Goal: Contribute content: Contribute content

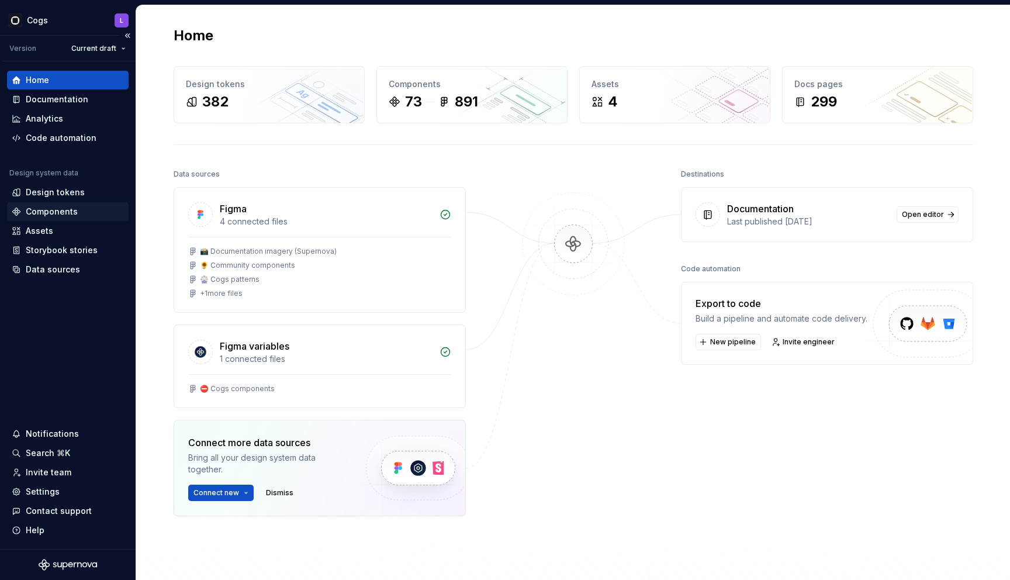
click at [66, 213] on div "Components" at bounding box center [52, 212] width 52 height 12
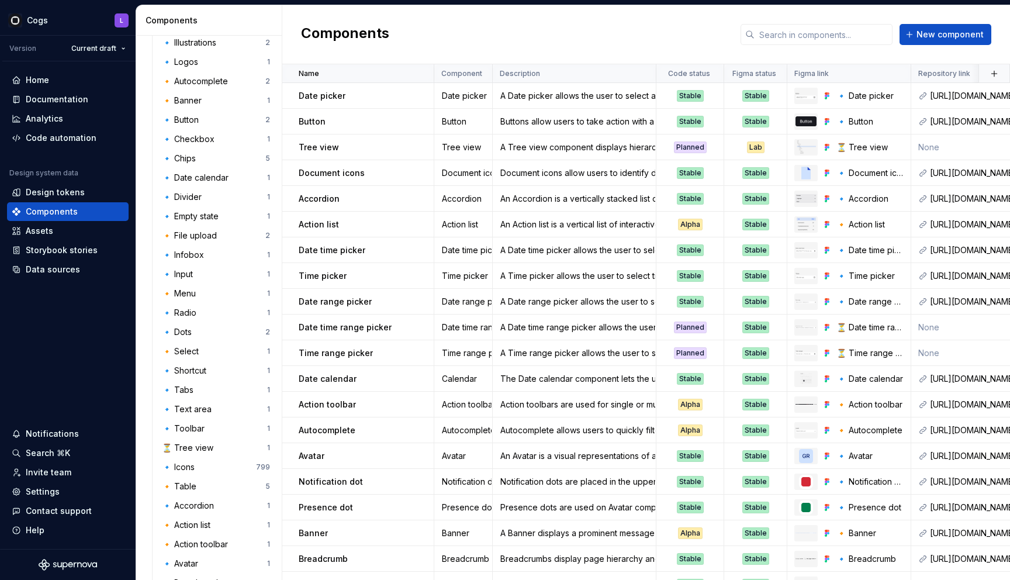
scroll to position [303, 0]
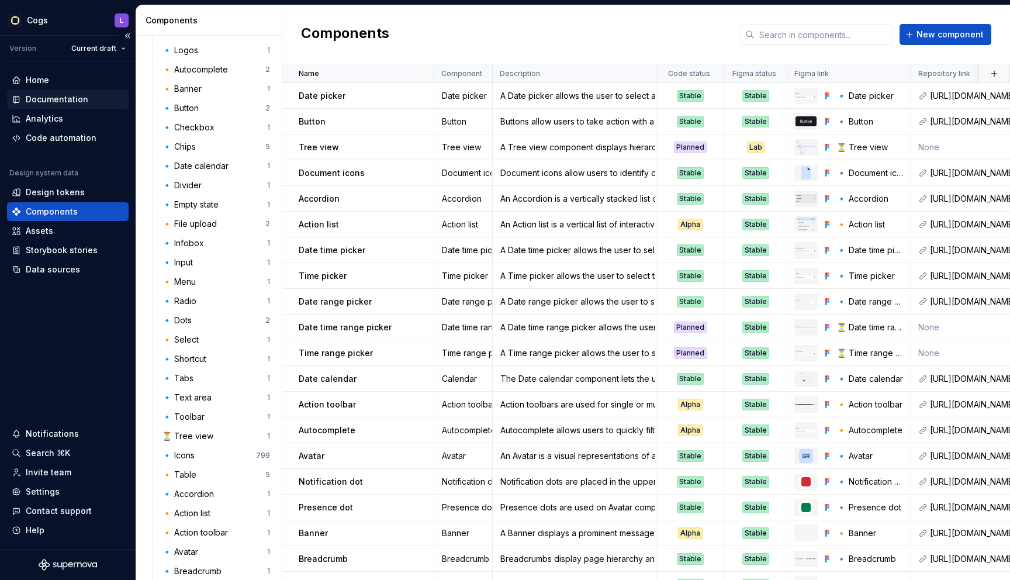
click at [61, 105] on div "Documentation" at bounding box center [68, 99] width 122 height 19
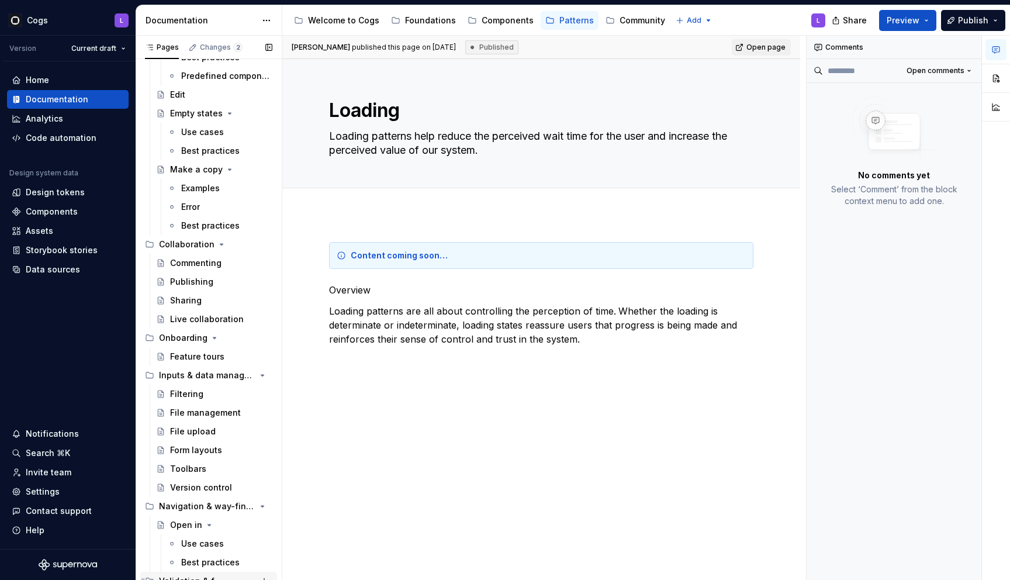
scroll to position [295, 0]
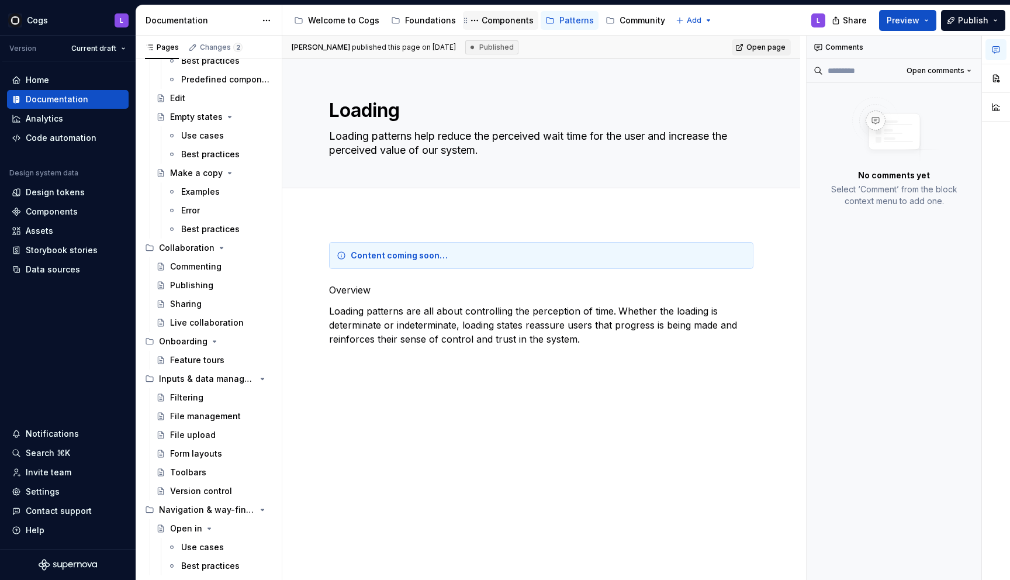
click at [478, 13] on div "Components" at bounding box center [500, 20] width 75 height 19
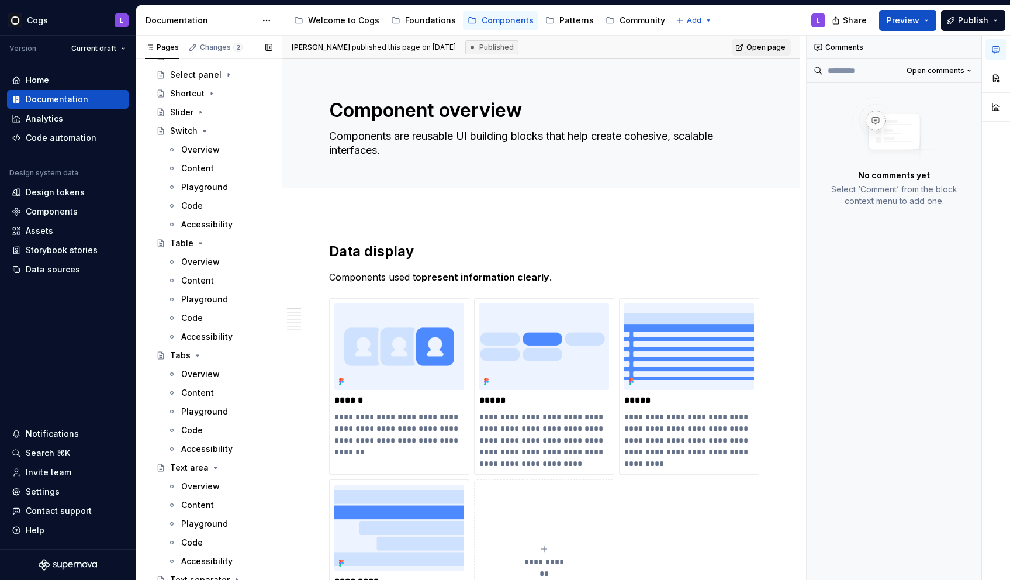
scroll to position [1237, 0]
click at [216, 252] on div "Overview" at bounding box center [226, 259] width 91 height 16
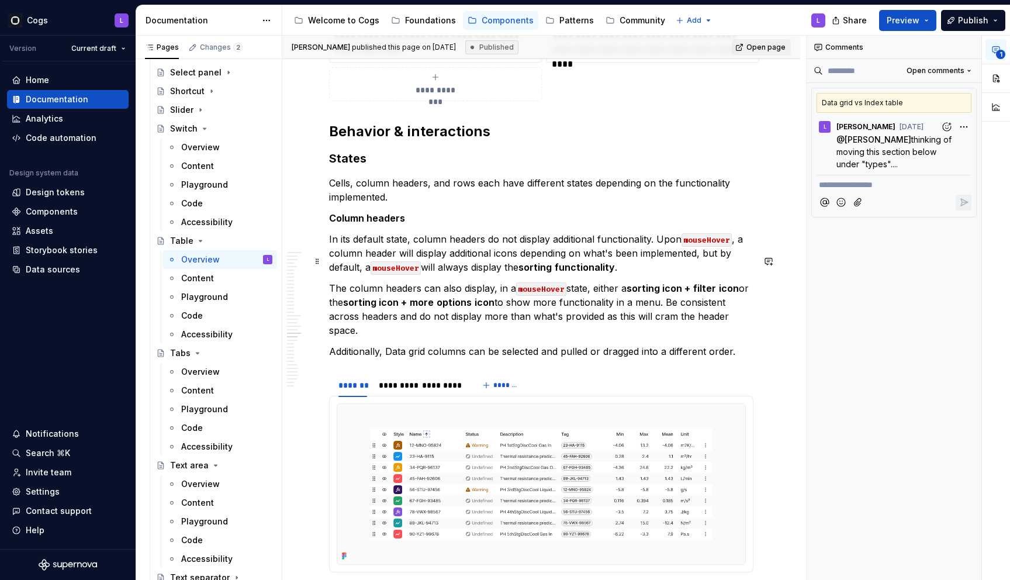
scroll to position [4582, 0]
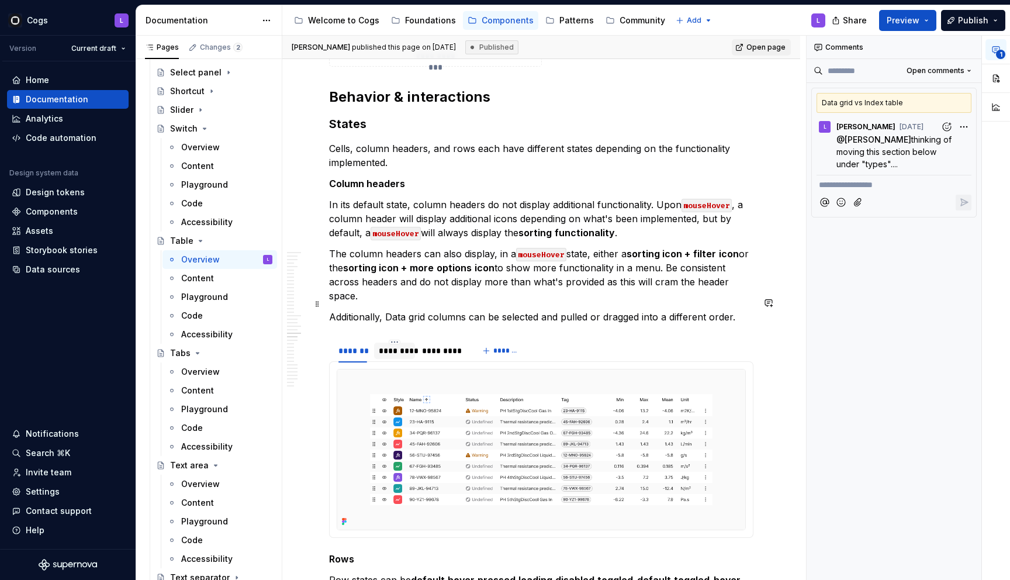
click at [402, 345] on div "*********" at bounding box center [395, 351] width 32 height 12
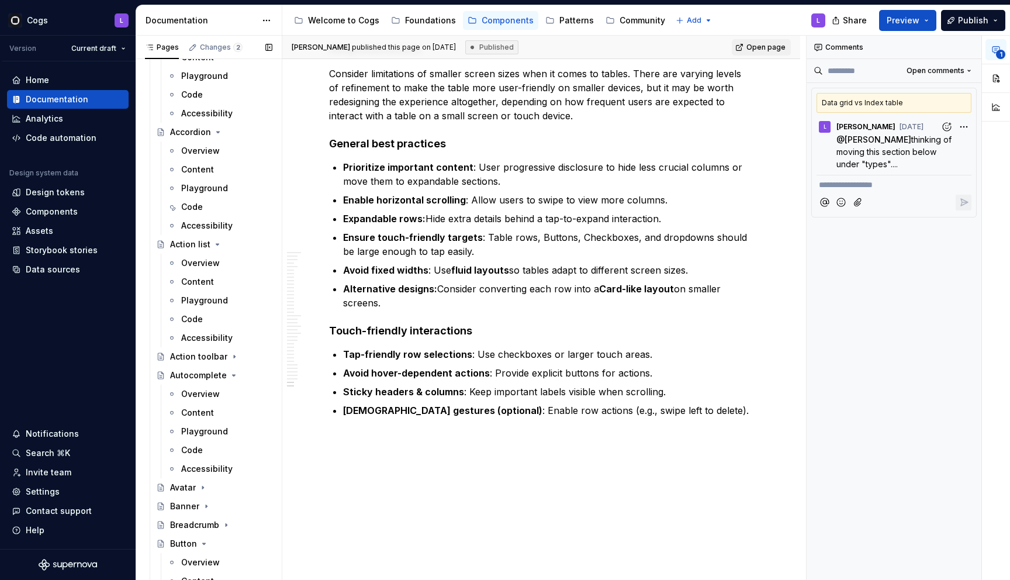
scroll to position [0, 0]
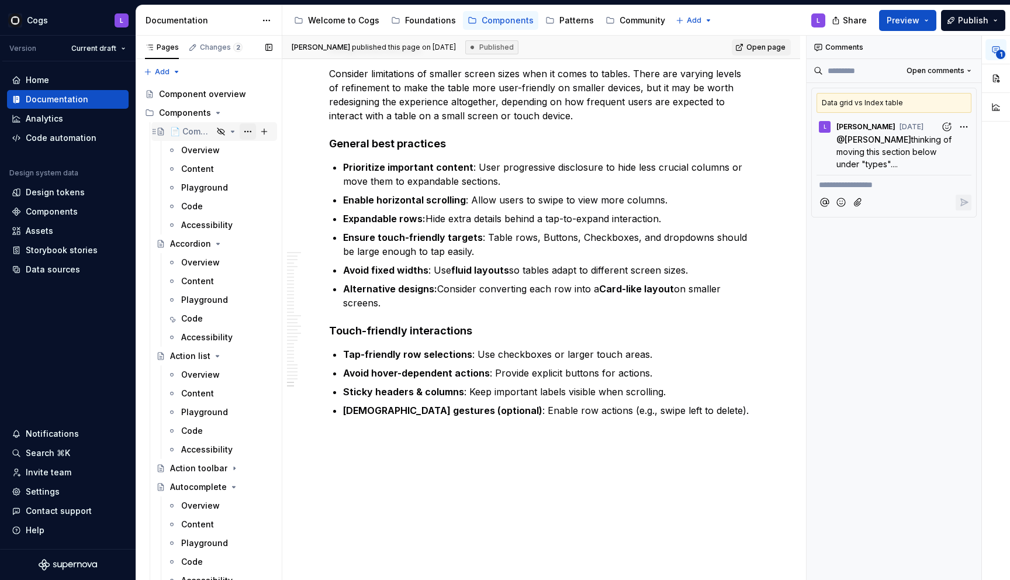
click at [245, 131] on button "Page tree" at bounding box center [248, 131] width 16 height 16
click at [244, 131] on div "Pages Changes 2 Add Accessibility guide for tree Page tree. Navigate the tree w…" at bounding box center [209, 310] width 146 height 549
click at [245, 112] on button "Page tree" at bounding box center [248, 113] width 16 height 16
click at [229, 126] on div "Pages Changes 2 Add Accessibility guide for tree Page tree. Navigate the tree w…" at bounding box center [209, 310] width 146 height 549
drag, startPoint x: 256, startPoint y: 131, endPoint x: 247, endPoint y: 132, distance: 8.8
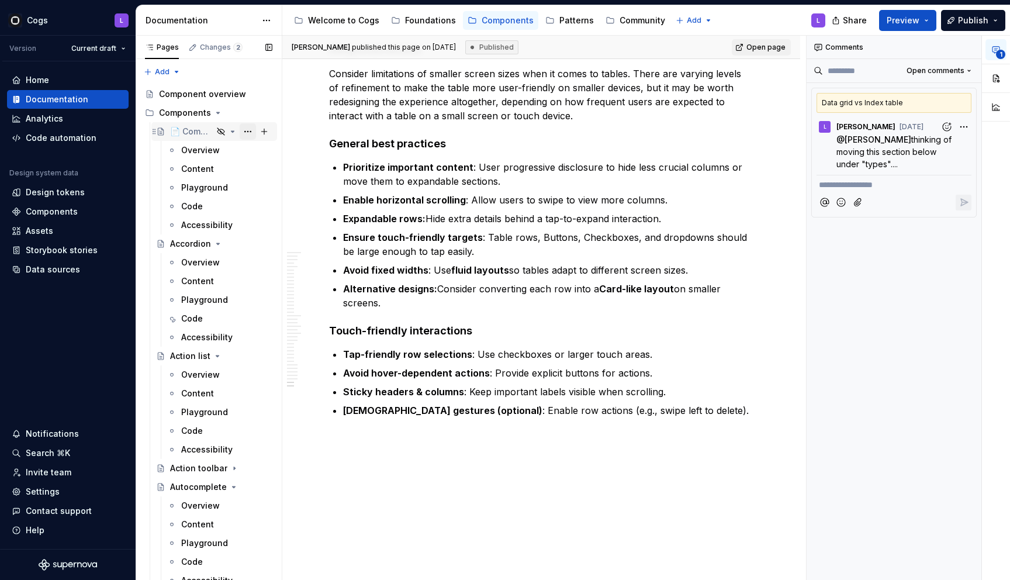
click at [247, 132] on div "Page tree" at bounding box center [256, 131] width 33 height 16
click at [247, 132] on button "Page tree" at bounding box center [248, 131] width 16 height 16
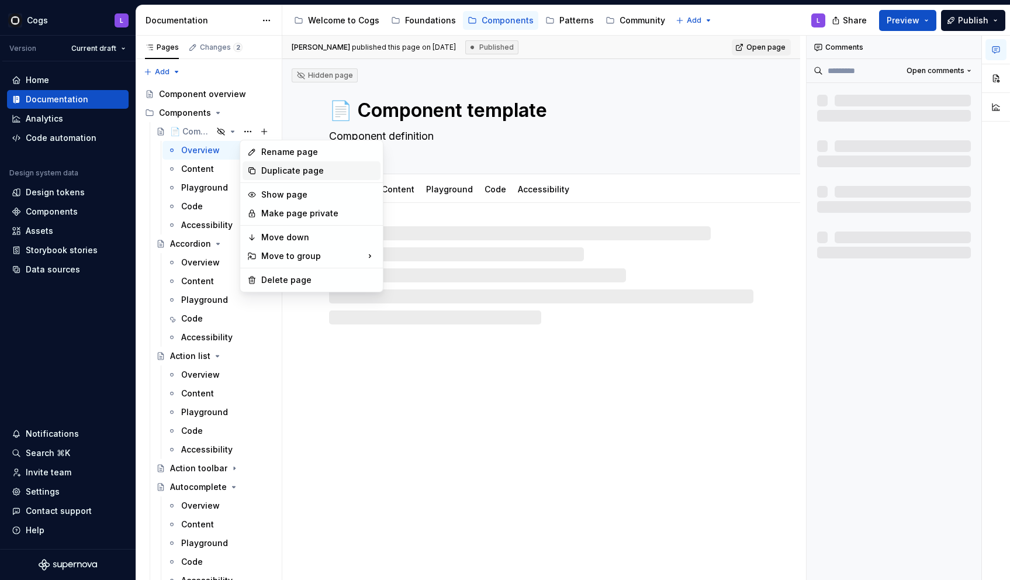
click at [280, 174] on div "Duplicate page" at bounding box center [318, 171] width 115 height 12
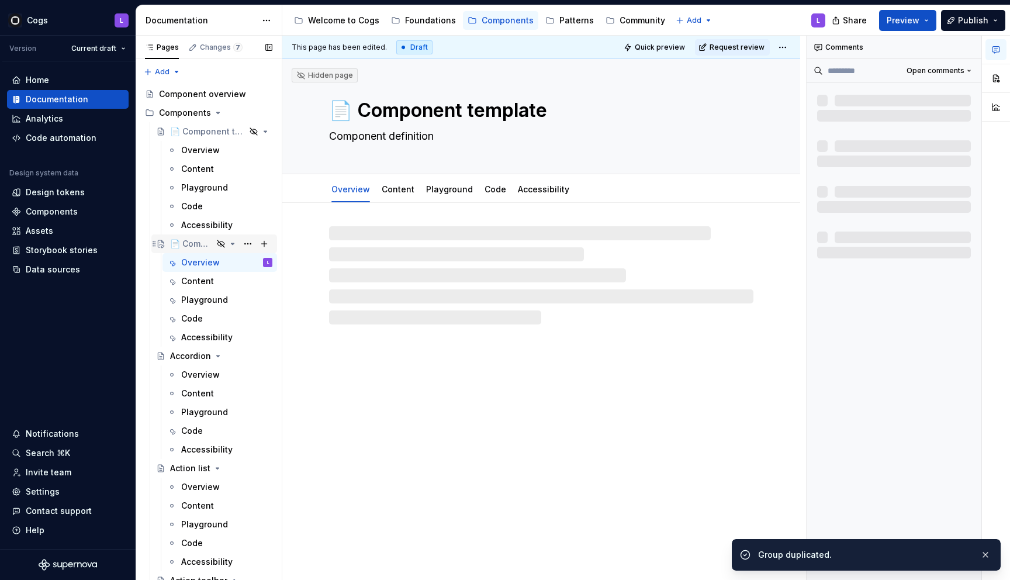
click at [186, 241] on div "📄 Component template" at bounding box center [191, 244] width 43 height 12
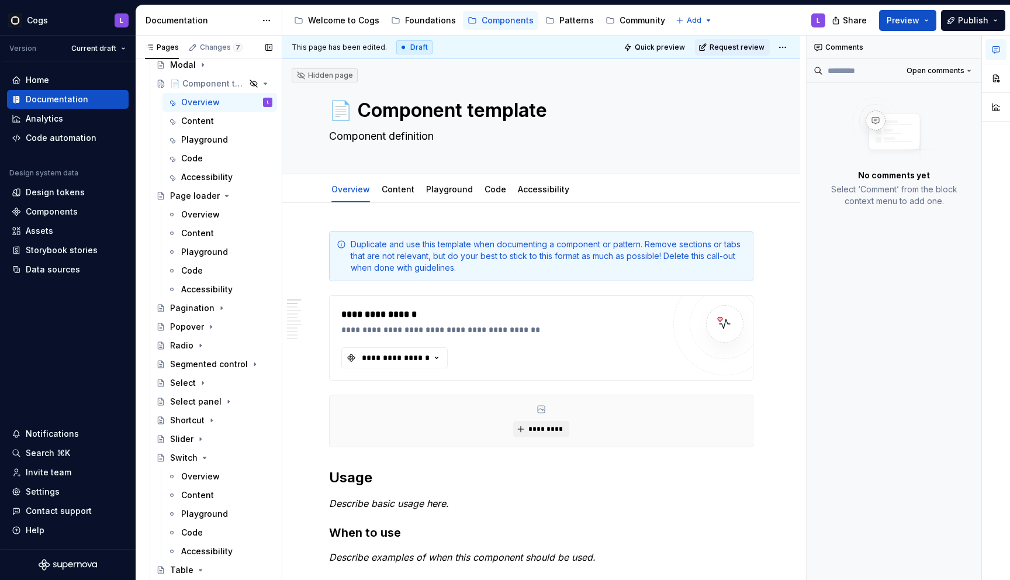
scroll to position [908, 0]
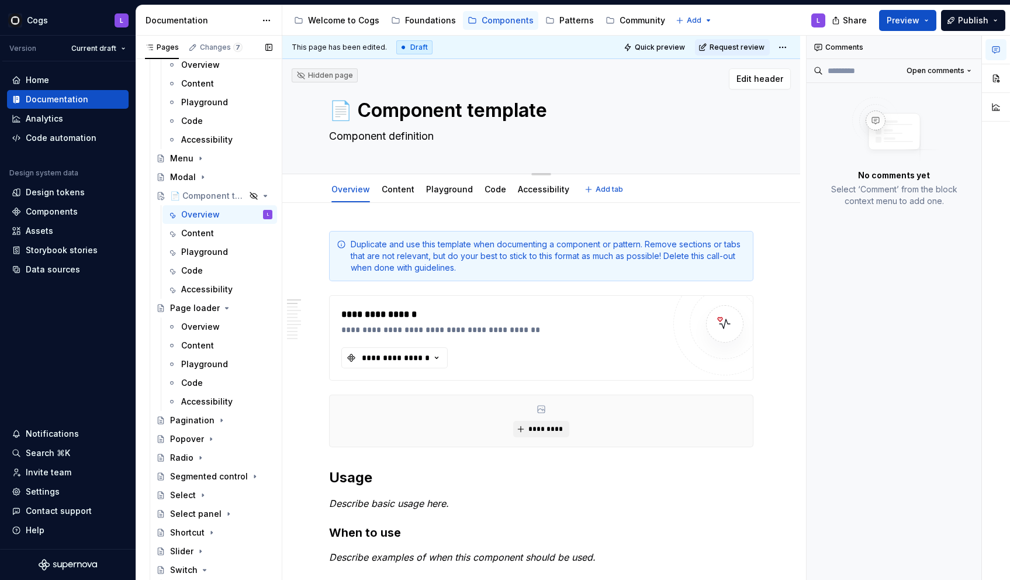
type textarea "*"
click at [416, 102] on textarea "📄 Component template" at bounding box center [539, 110] width 424 height 28
type textarea "P"
type textarea "*"
type textarea "Pa"
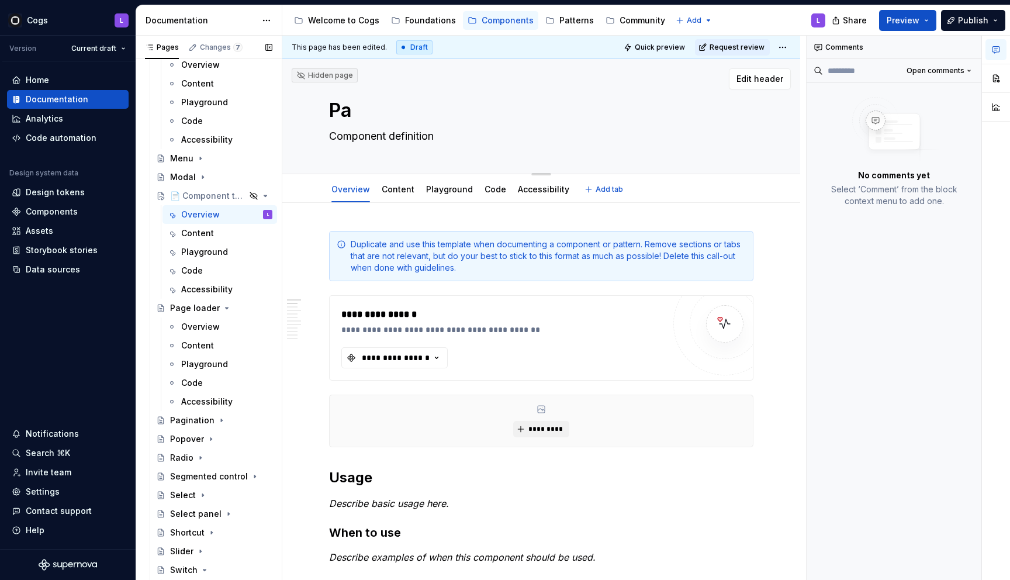
type textarea "*"
type textarea "Pag"
type textarea "*"
type textarea "Page"
type textarea "*"
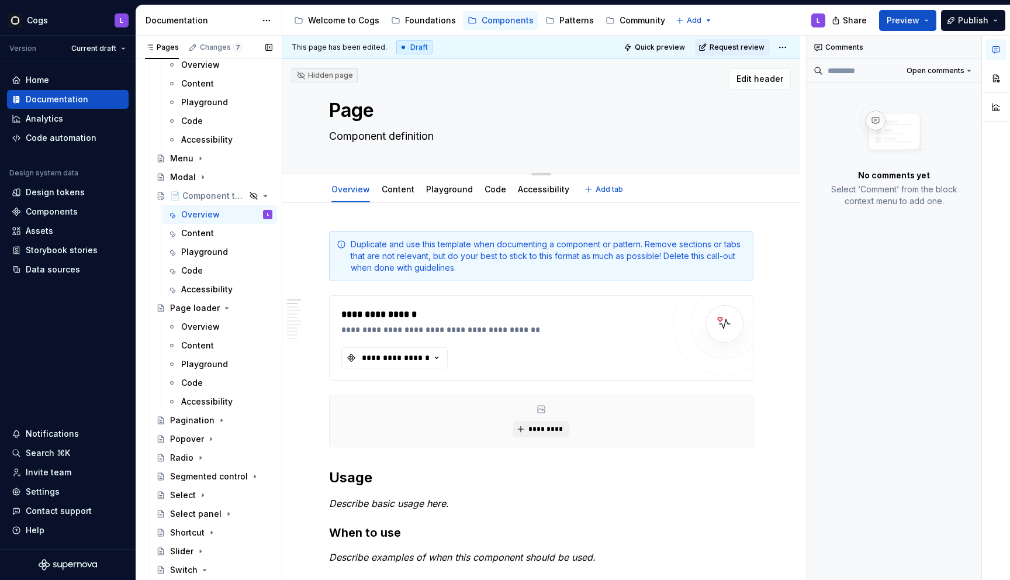
type textarea "Page"
type textarea "*"
type textarea "Page t"
type textarea "*"
type textarea "Page to"
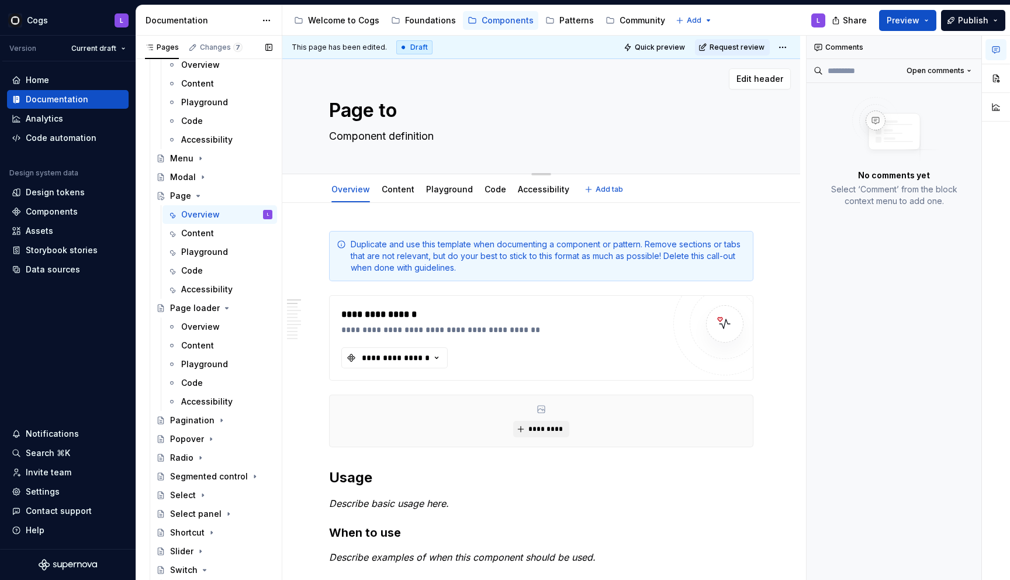
type textarea "*"
type textarea "Page too"
type textarea "*"
type textarea "Page tool"
type textarea "*"
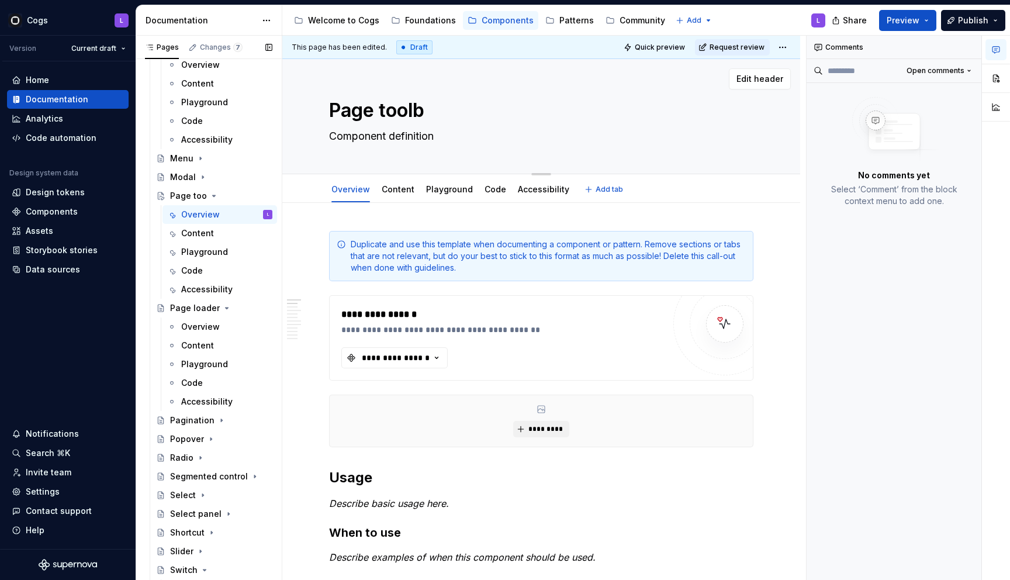
type textarea "Page toolba"
type textarea "*"
type textarea "Page toolbar"
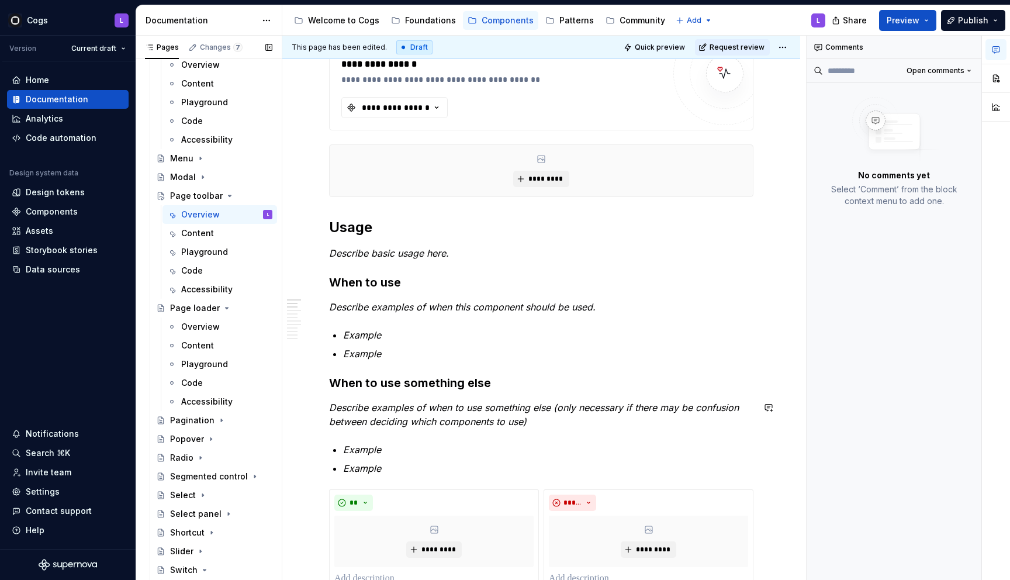
type textarea "*"
type textarea "Page toolbar"
click at [385, 236] on h2 "Usage" at bounding box center [541, 227] width 424 height 19
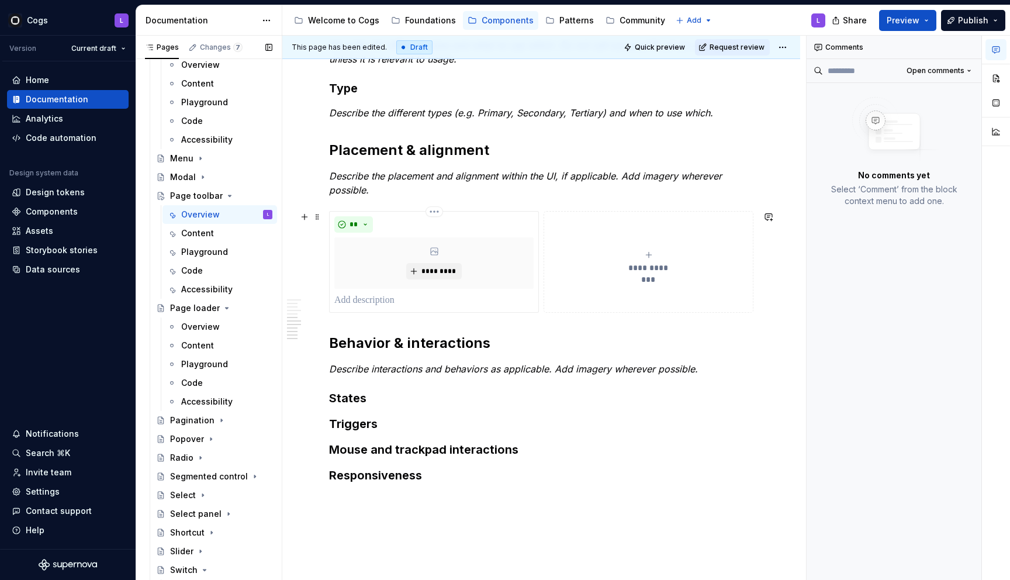
scroll to position [1200, 0]
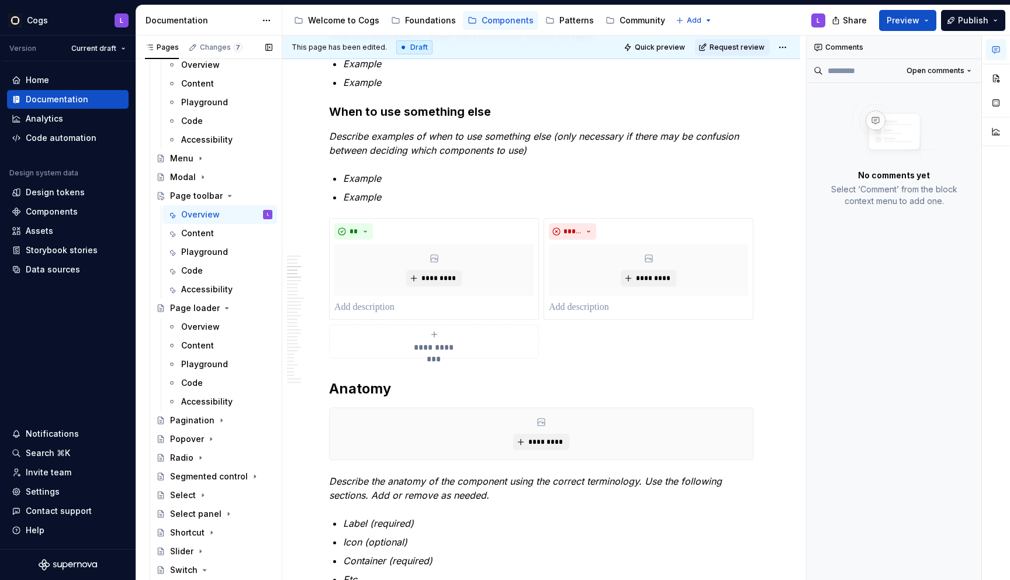
scroll to position [0, 0]
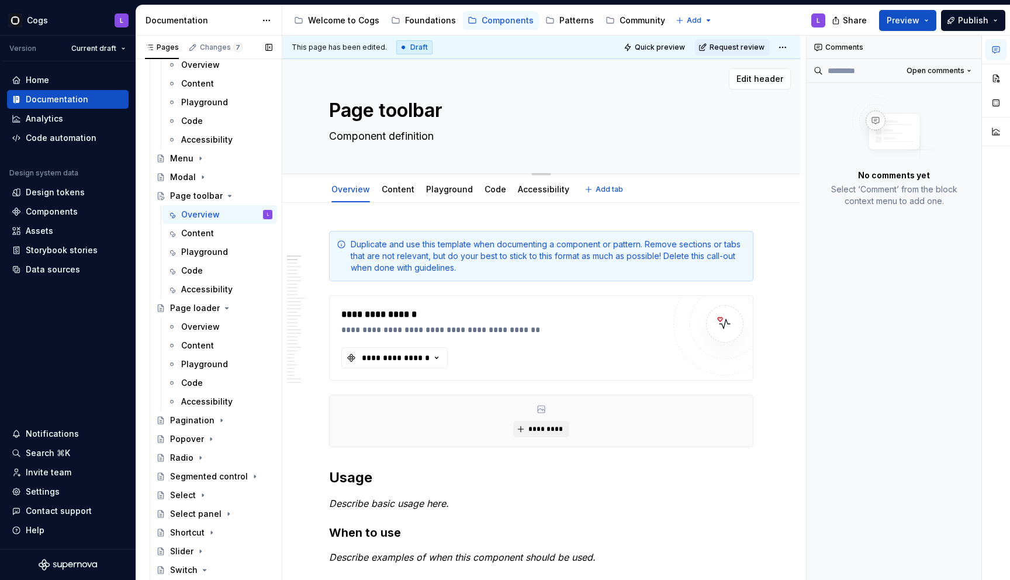
click at [407, 139] on textarea "Component definition" at bounding box center [539, 136] width 424 height 19
paste textarea "The Page toolbar appears above a table or page content and provides users with …"
type textarea "*"
type textarea "The Page toolbar appears above a table or page content and provides users with …"
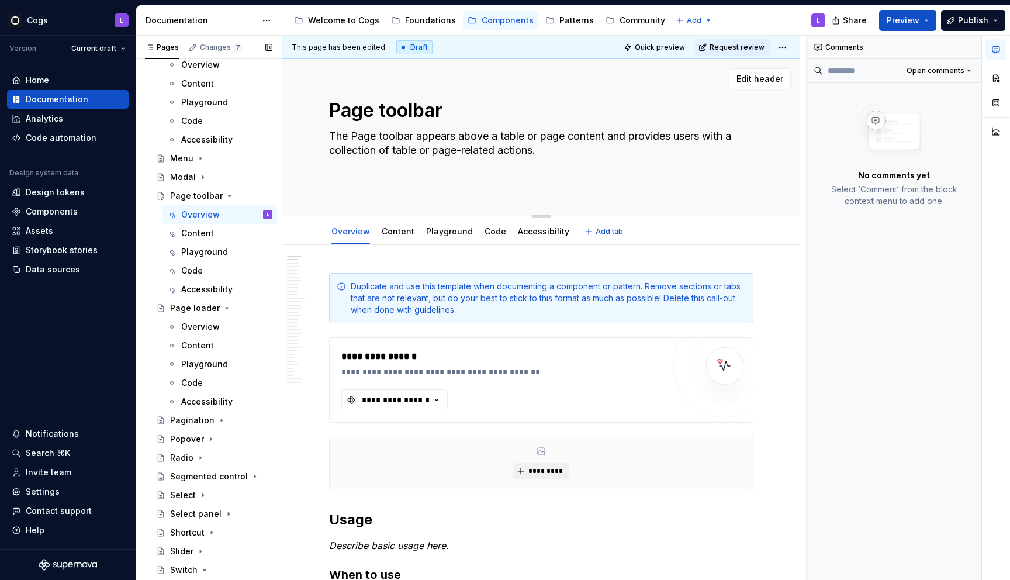
type textarea "*"
type textarea "The Page toolbar appears above a table or page content and provides users with …"
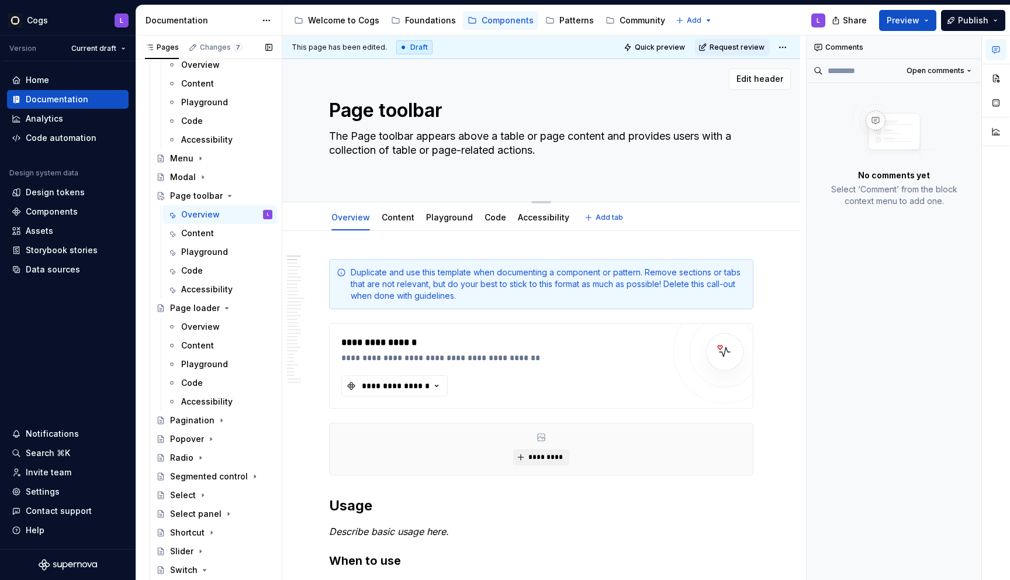
type textarea "*"
type textarea "The Page toolbar appears above a table or page content and provides users with …"
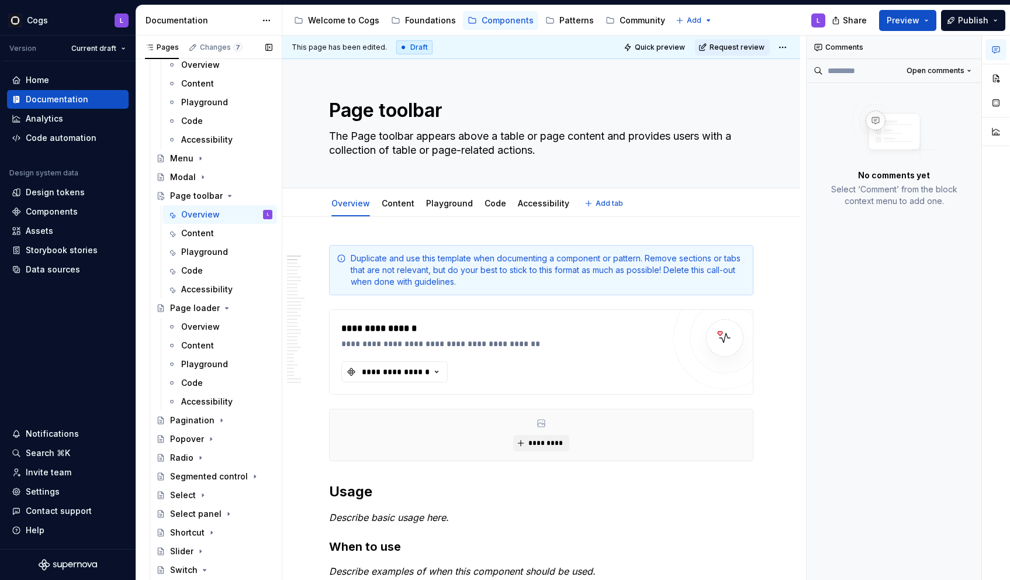
type textarea "*"
type textarea "The Page toolbar appears above a table or page content and provides users with …"
click at [316, 260] on span at bounding box center [317, 258] width 9 height 16
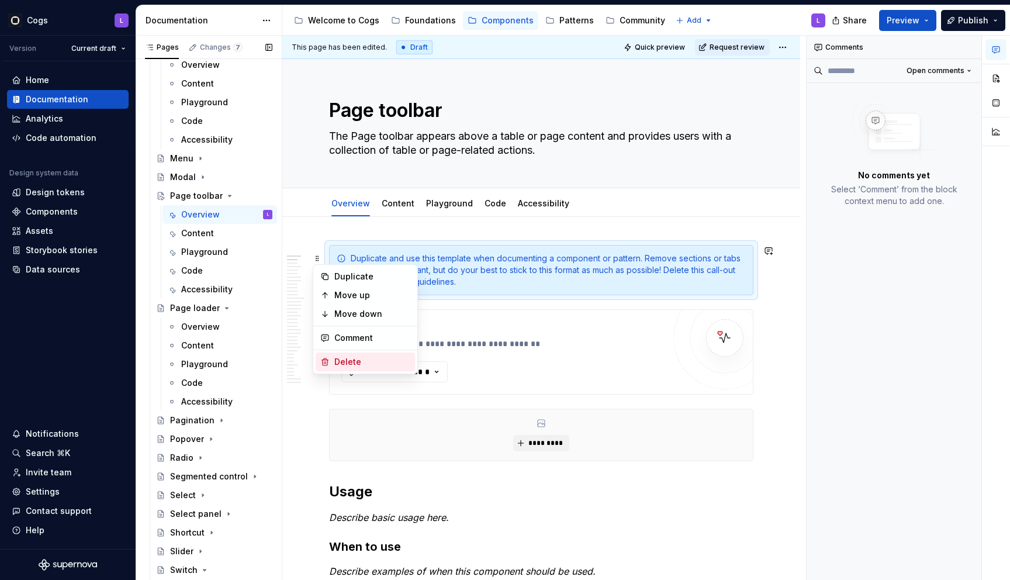
click at [356, 357] on div "Delete" at bounding box center [372, 362] width 76 height 12
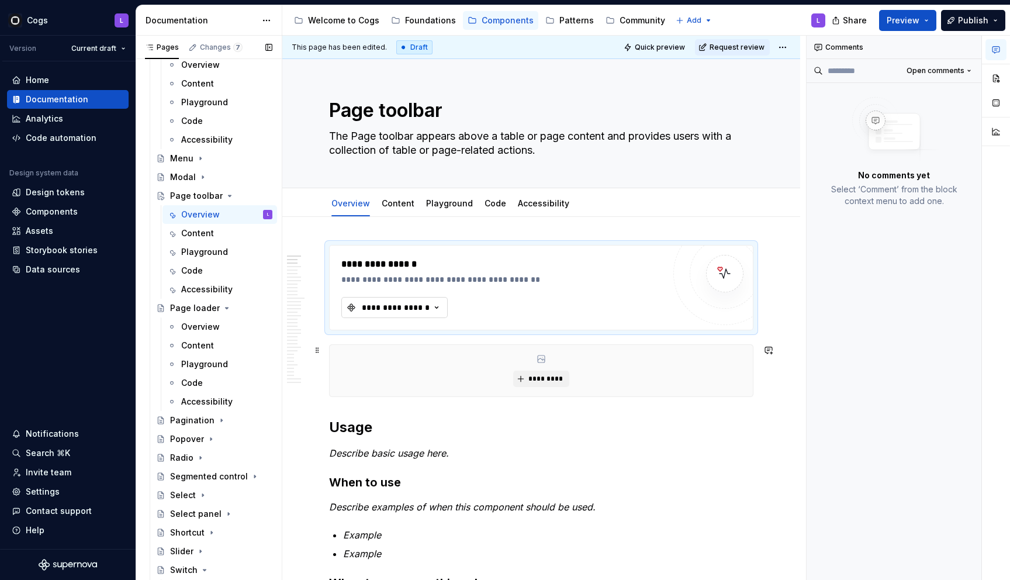
type textarea "*"
click at [404, 302] on div "**********" at bounding box center [396, 308] width 70 height 12
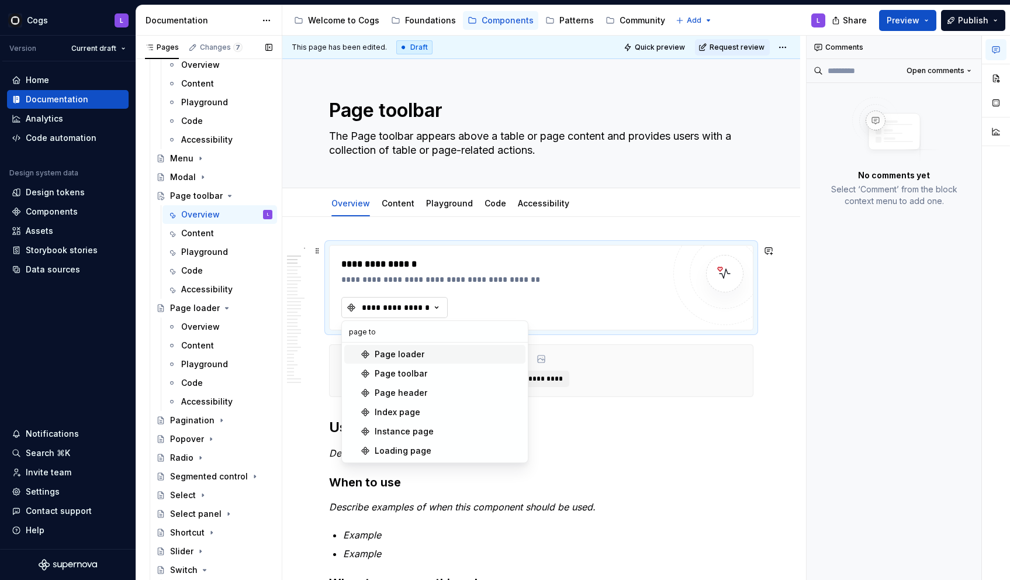
type input "page too"
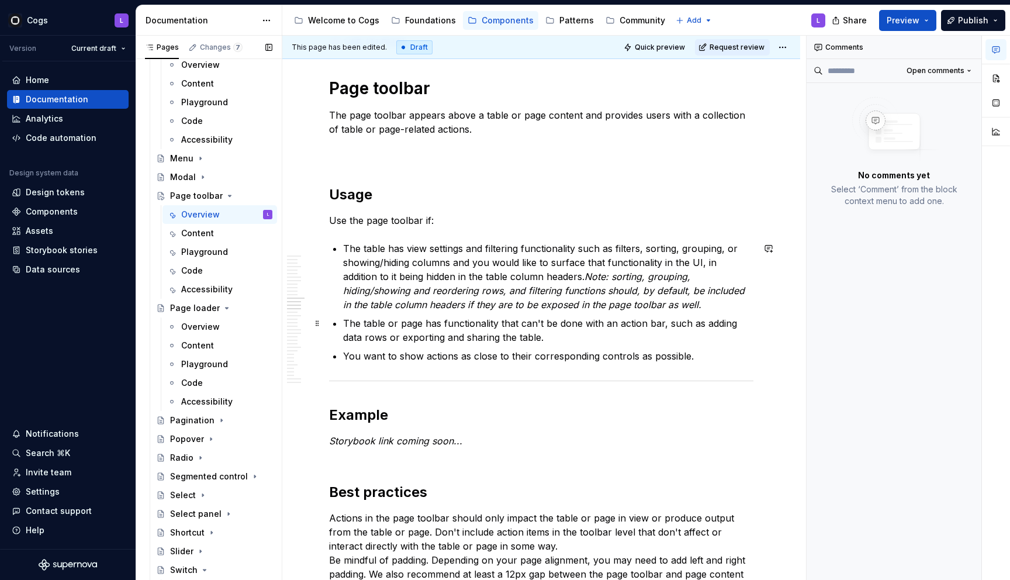
scroll to position [1620, 0]
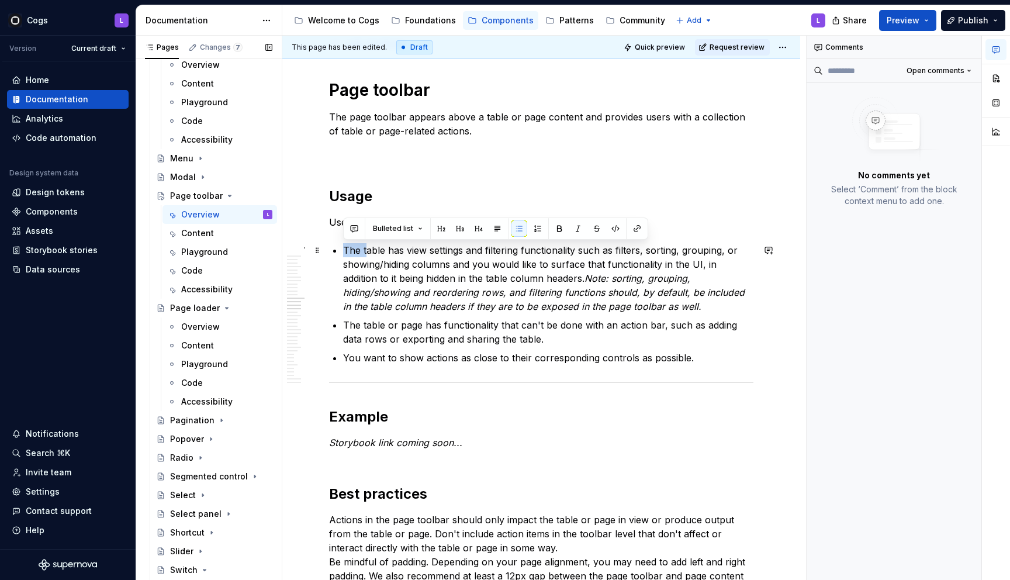
drag, startPoint x: 341, startPoint y: 251, endPoint x: 366, endPoint y: 256, distance: 25.1
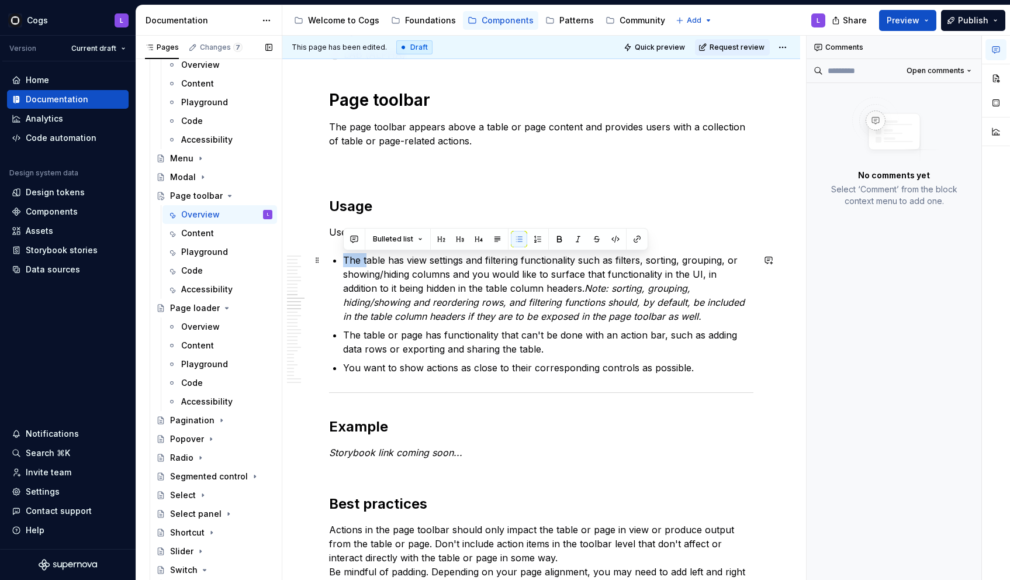
scroll to position [1609, 0]
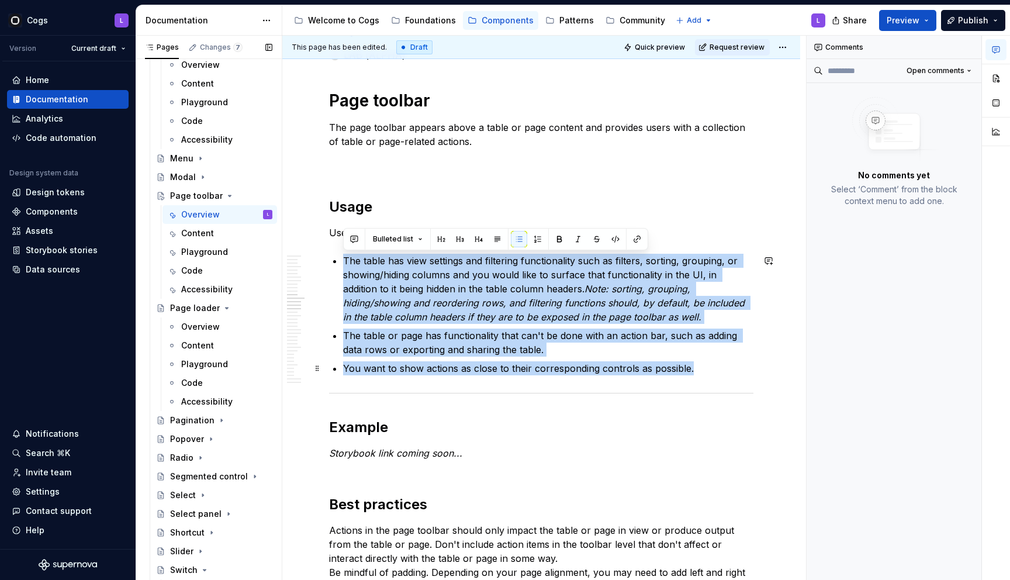
click at [687, 365] on p "You want to show actions as close to their corresponding controls as possible." at bounding box center [548, 368] width 410 height 14
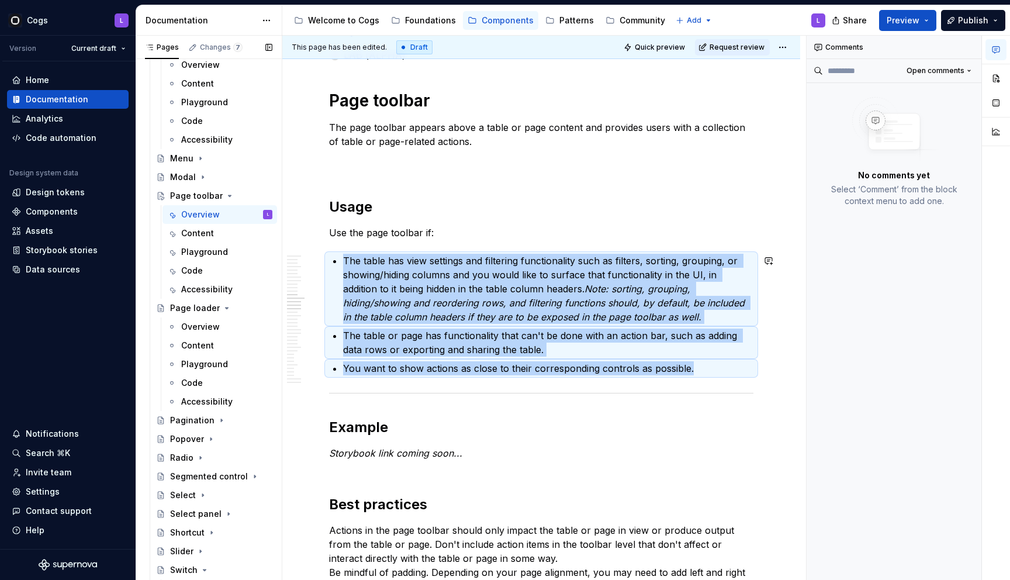
copy ul "The table has view settings and filtering functionality such as filters, sortin…"
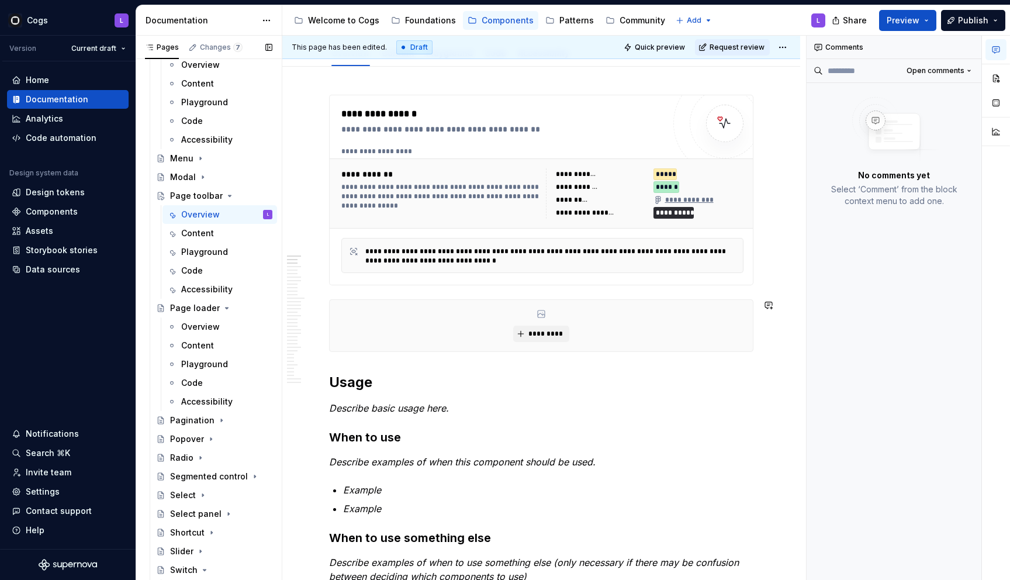
scroll to position [290, 0]
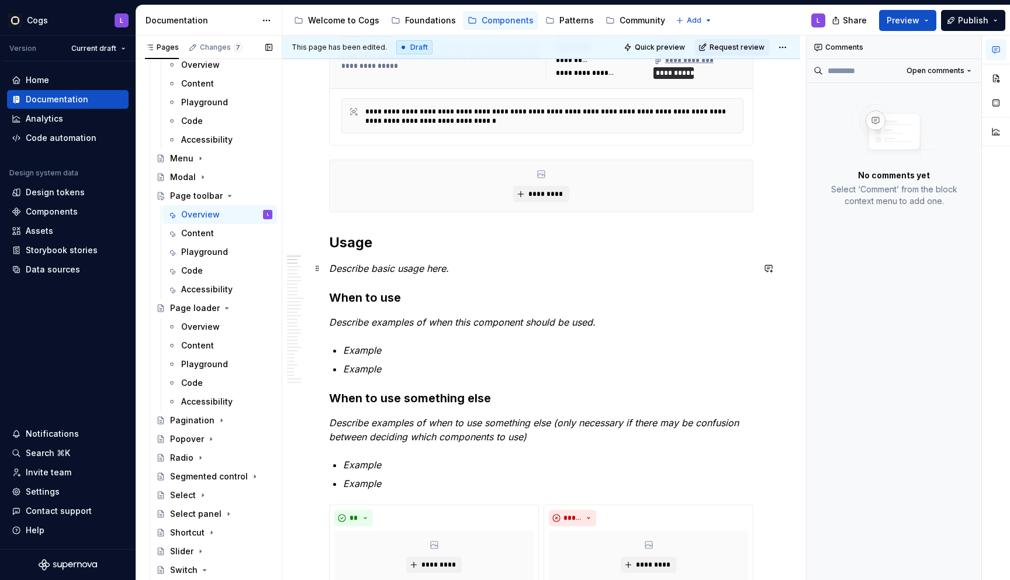
click at [380, 269] on em "Describe basic usage here." at bounding box center [389, 268] width 120 height 12
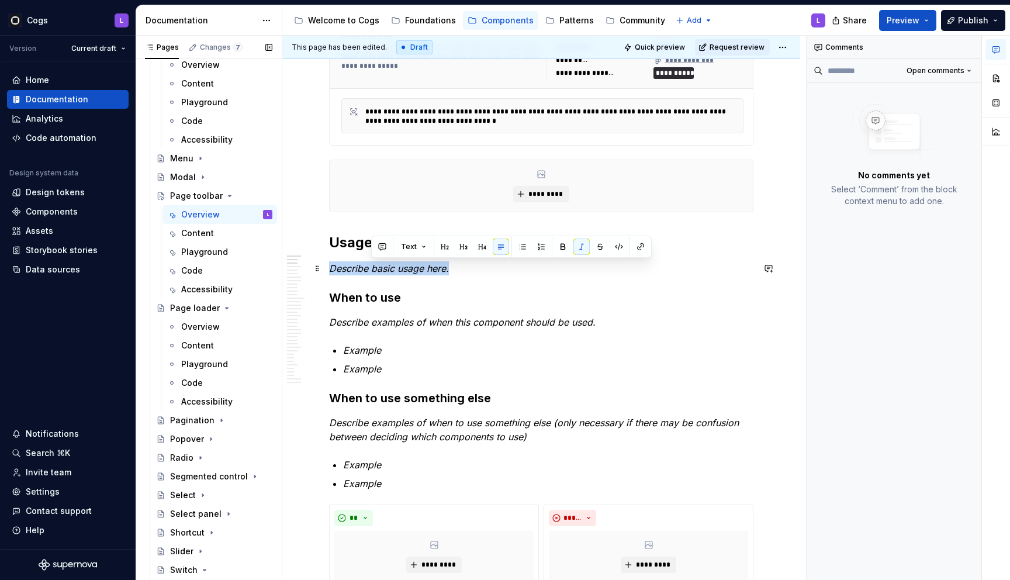
click at [380, 269] on em "Describe basic usage here." at bounding box center [389, 268] width 120 height 12
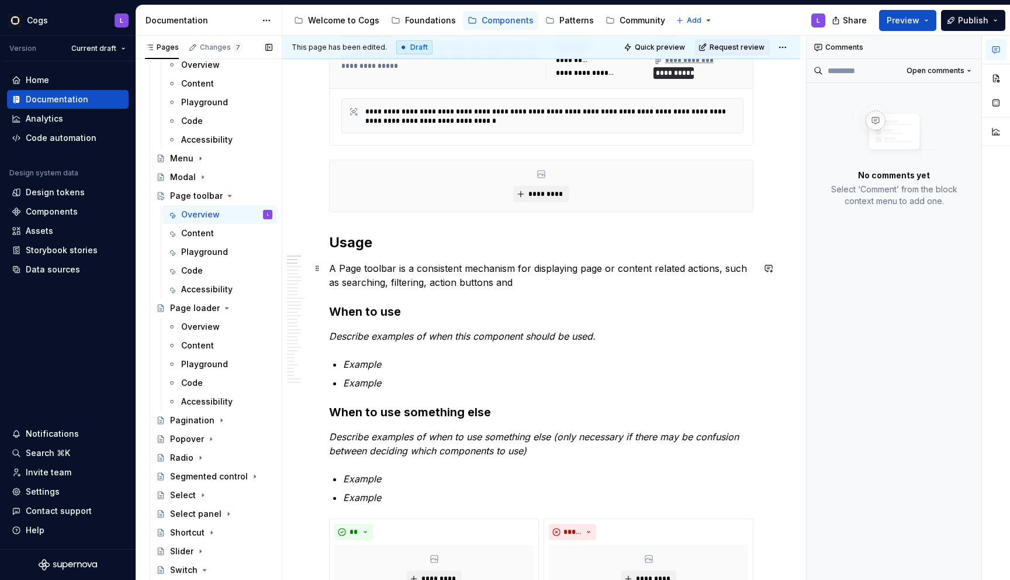
click at [417, 282] on p "A Page toolbar is a consistent mechanism for displaying page or content related…" at bounding box center [541, 275] width 424 height 28
click at [552, 281] on p "A Page toolbar is a consistent mechanism for displaying page or content related…" at bounding box center [541, 275] width 424 height 28
click at [434, 336] on em "Describe examples of when this component should be used." at bounding box center [462, 336] width 267 height 12
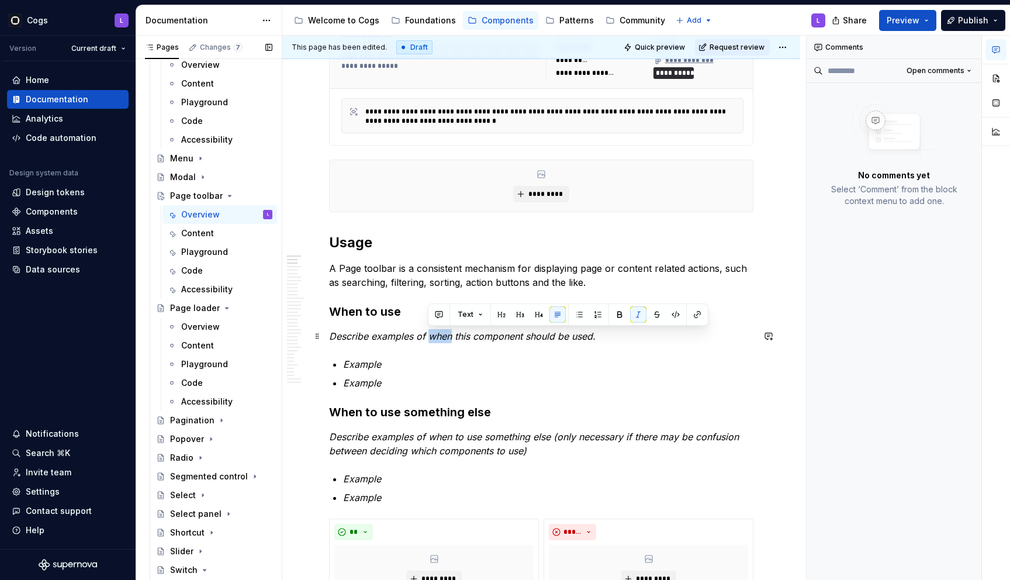
click at [434, 336] on em "Describe examples of when this component should be used." at bounding box center [462, 336] width 267 height 12
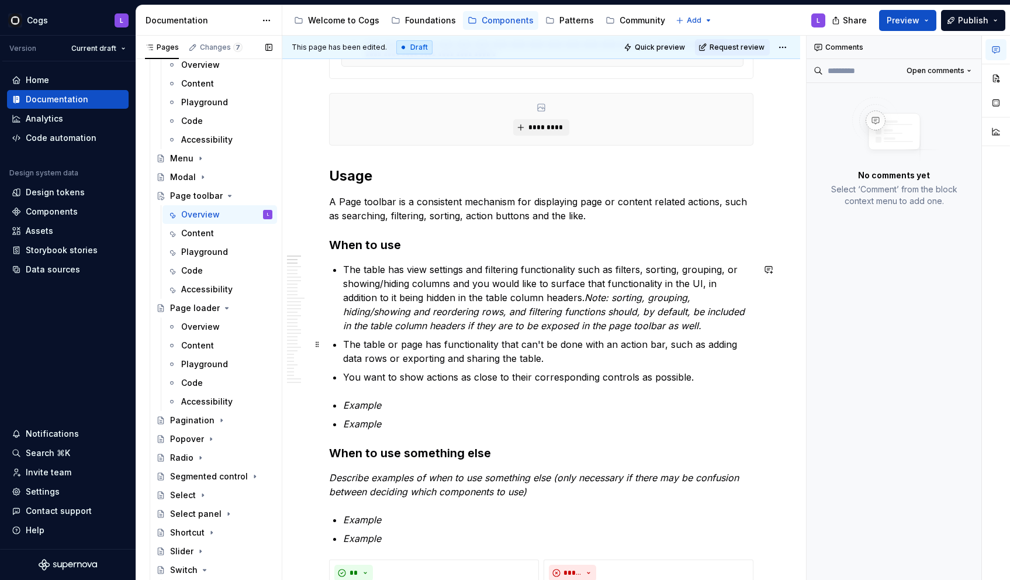
scroll to position [361, 0]
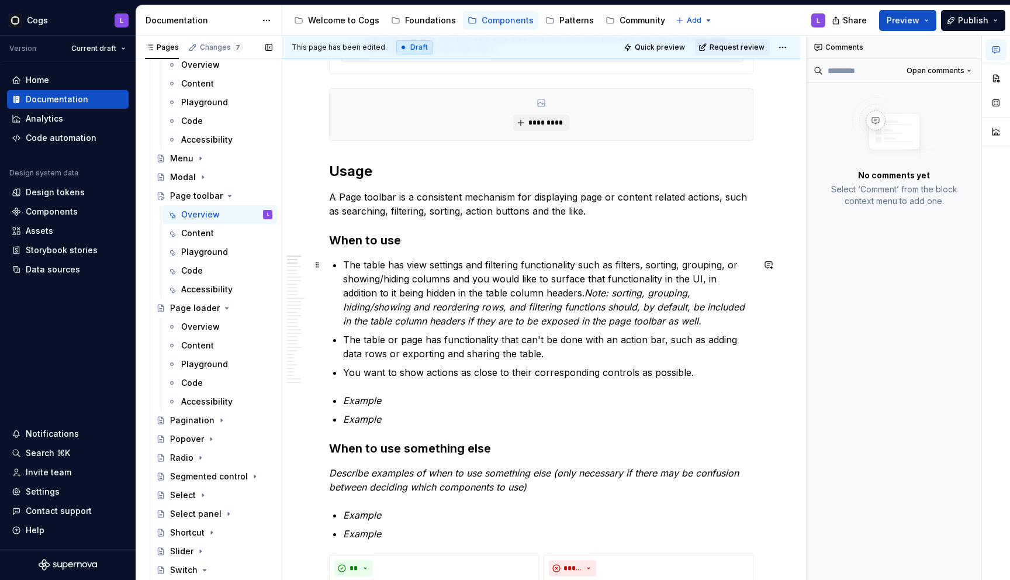
type textarea "*"
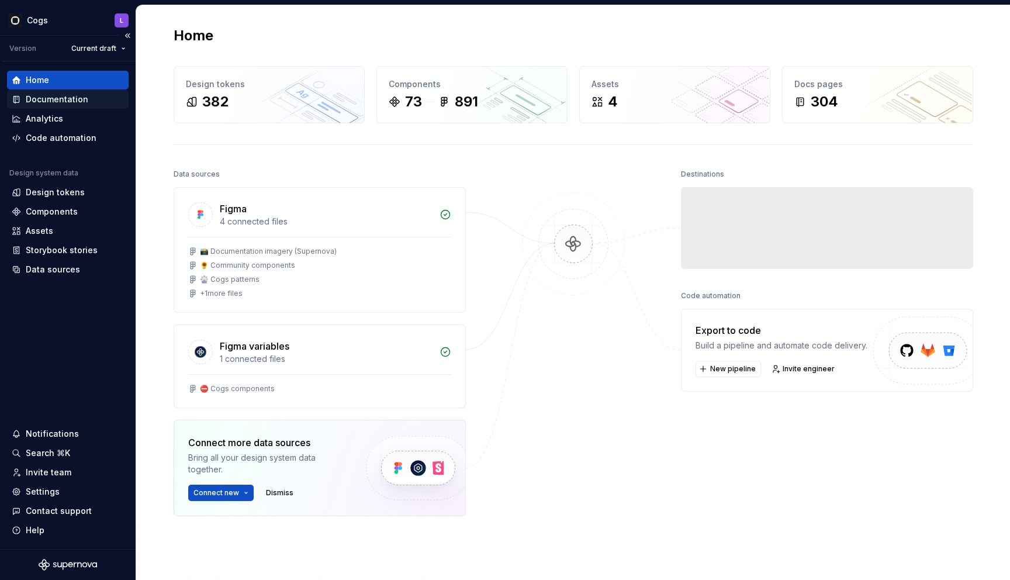
click at [49, 101] on div "Documentation" at bounding box center [57, 100] width 63 height 12
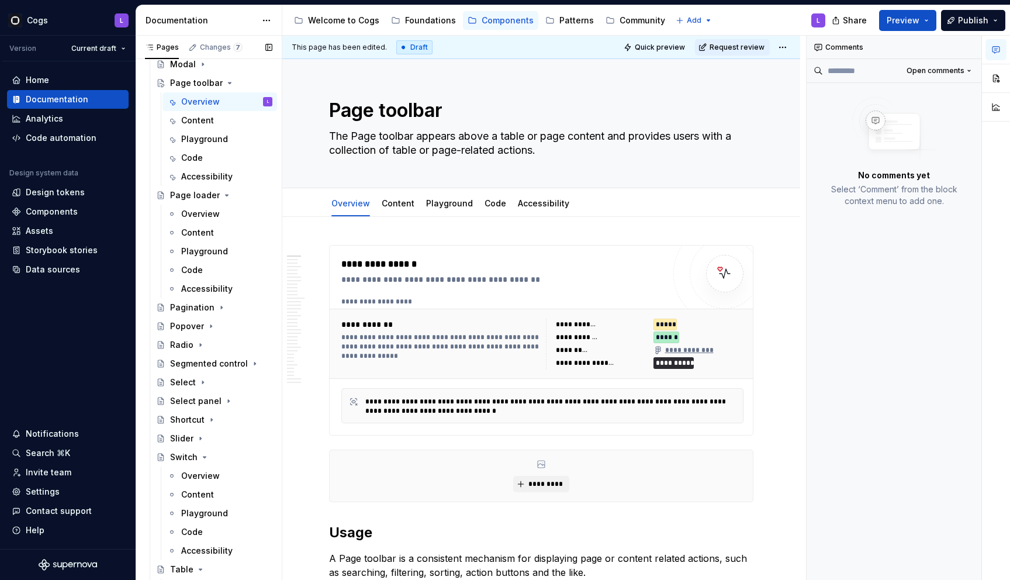
scroll to position [1014, 0]
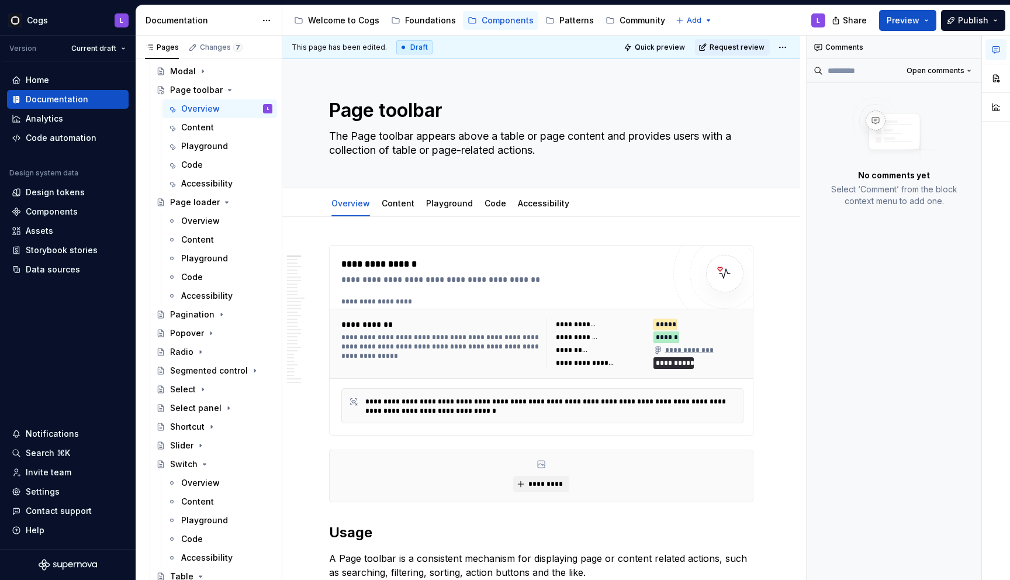
type textarea "*"
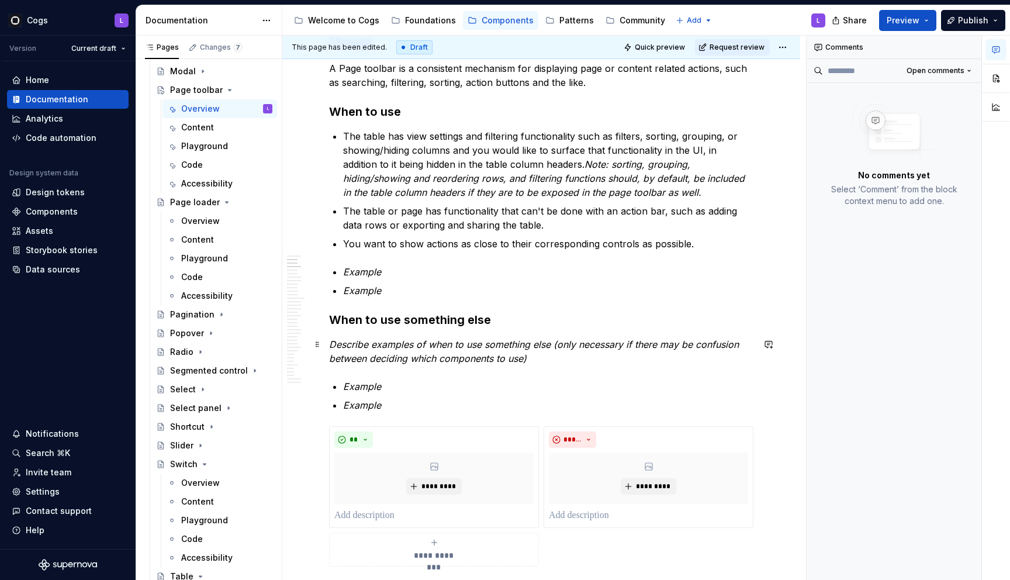
scroll to position [487, 0]
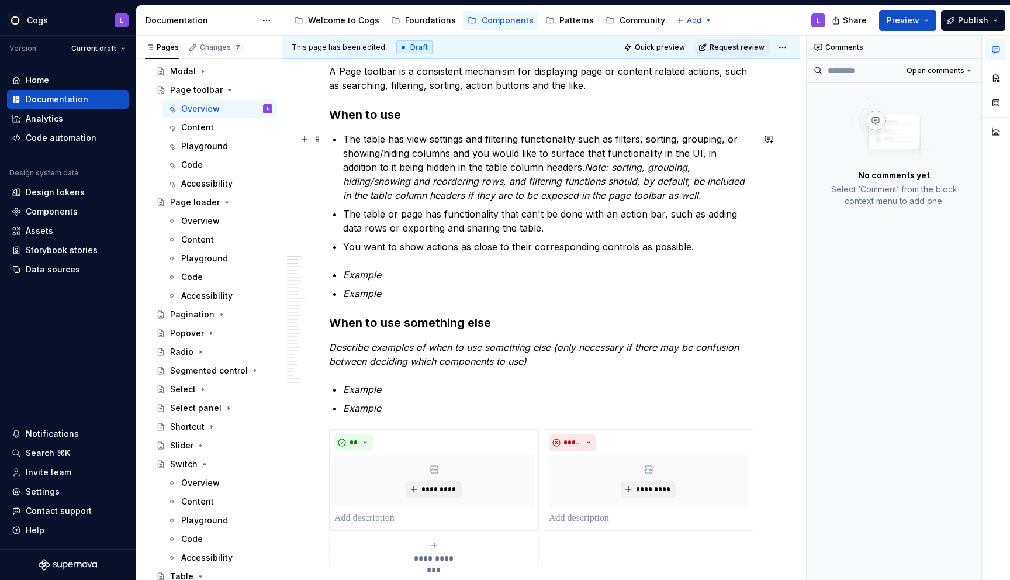
click at [362, 139] on p "The table has view settings and filtering functionality such as filters, sortin…" at bounding box center [548, 167] width 410 height 70
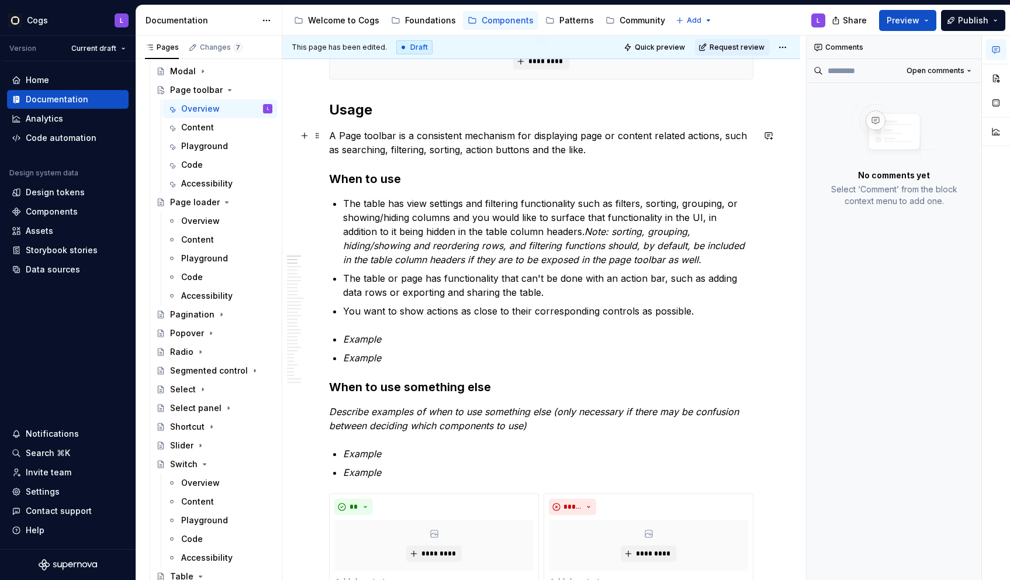
scroll to position [421, 0]
click at [587, 149] on p "A Page toolbar is a consistent mechanism for displaying page or content related…" at bounding box center [541, 144] width 424 height 28
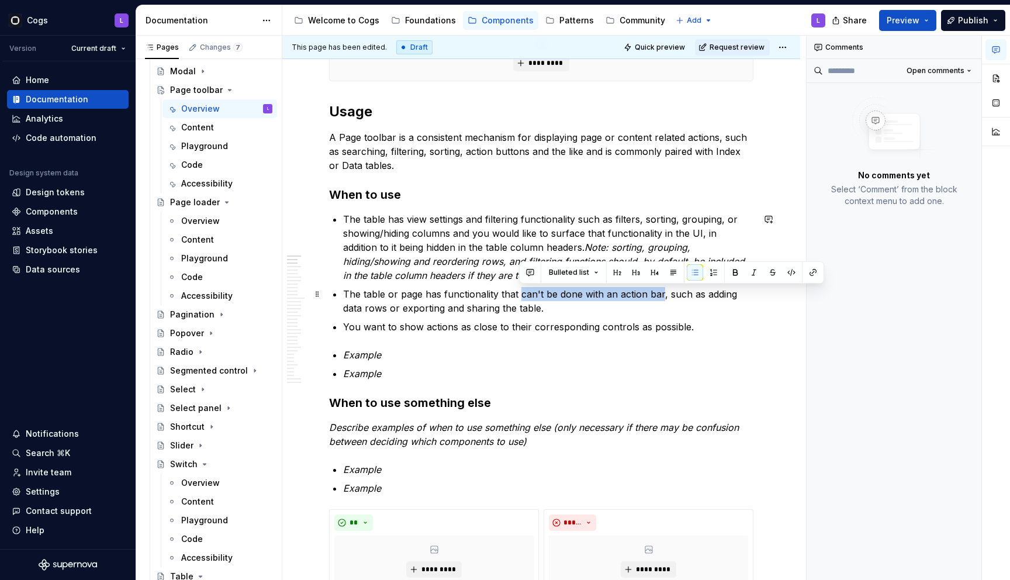
drag, startPoint x: 536, startPoint y: 294, endPoint x: 660, endPoint y: 294, distance: 123.9
click at [660, 294] on p "The table or page has functionality that can't be done with an action bar, such…" at bounding box center [548, 301] width 410 height 28
click at [622, 295] on strong "can't be done with an action bar" at bounding box center [594, 294] width 152 height 12
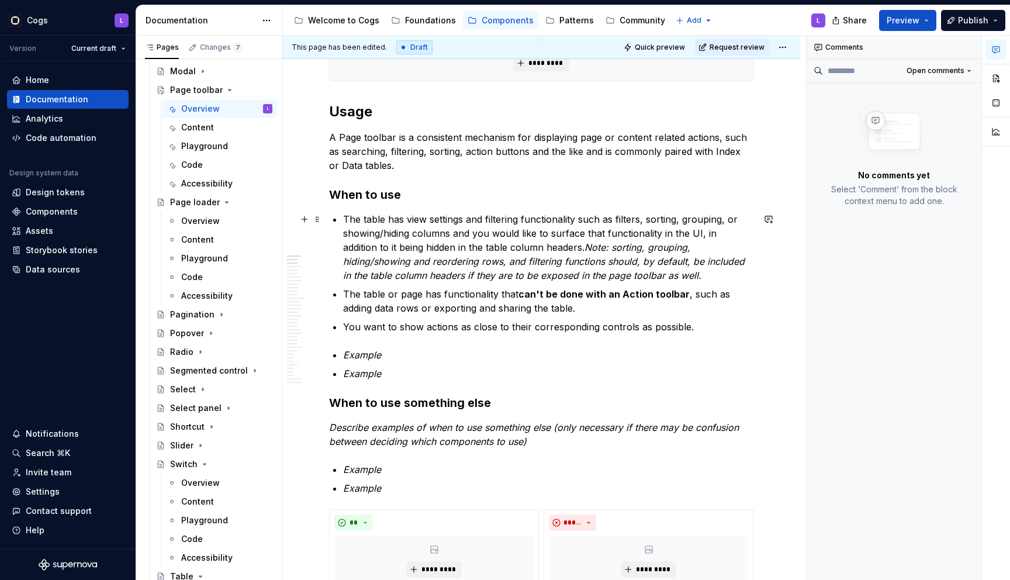
click at [507, 223] on p "The table has view settings and filtering functionality such as filters, sortin…" at bounding box center [548, 247] width 410 height 70
click at [416, 219] on p "The table has view settings and filtering functionality such as filters, sortin…" at bounding box center [548, 247] width 410 height 70
type textarea "*"
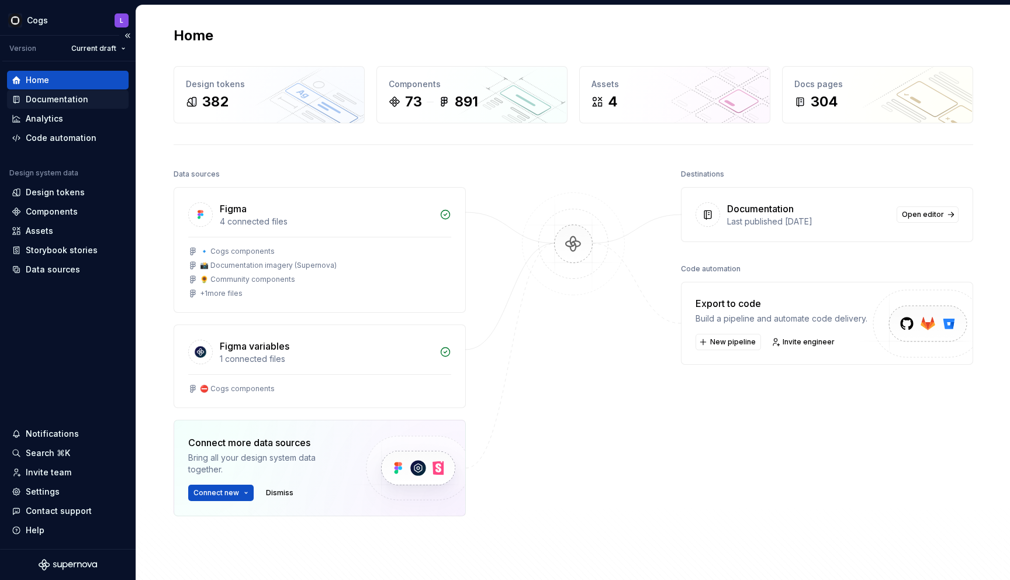
click at [36, 101] on div "Documentation" at bounding box center [57, 100] width 63 height 12
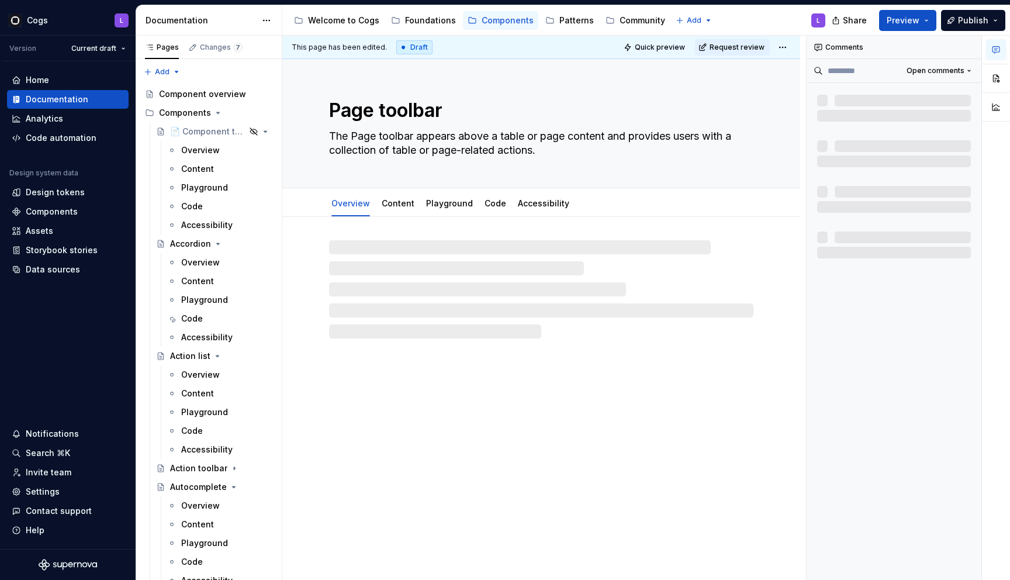
type textarea "*"
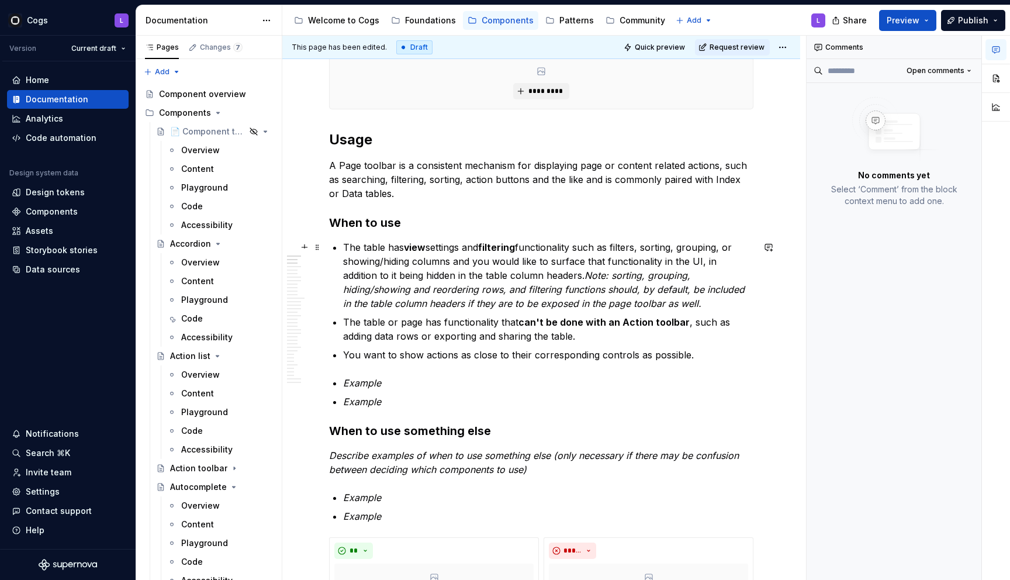
scroll to position [415, 0]
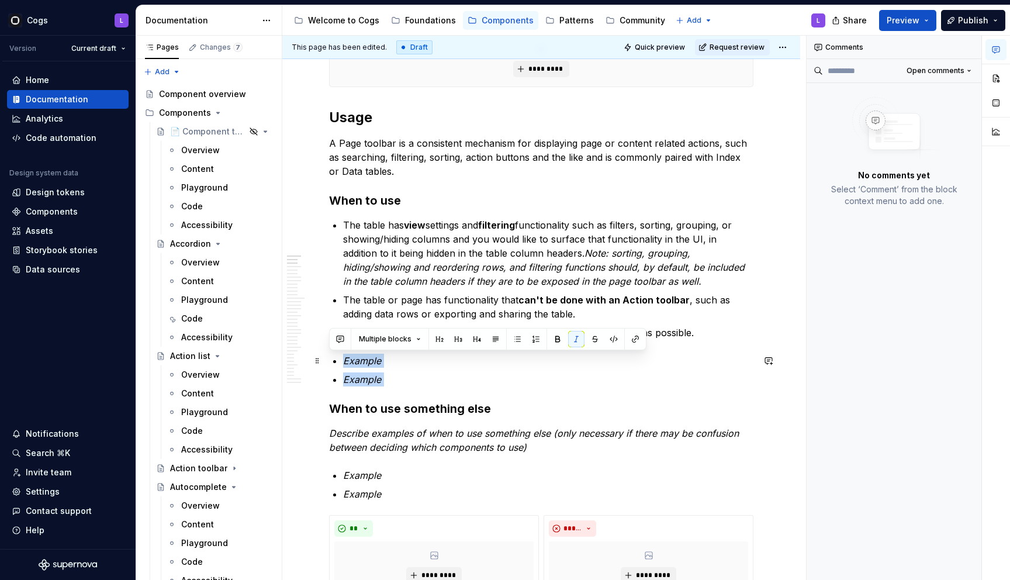
drag, startPoint x: 401, startPoint y: 389, endPoint x: 344, endPoint y: 363, distance: 62.5
drag, startPoint x: 392, startPoint y: 380, endPoint x: 351, endPoint y: 361, distance: 45.5
click at [351, 362] on ul "Example Example" at bounding box center [548, 370] width 410 height 33
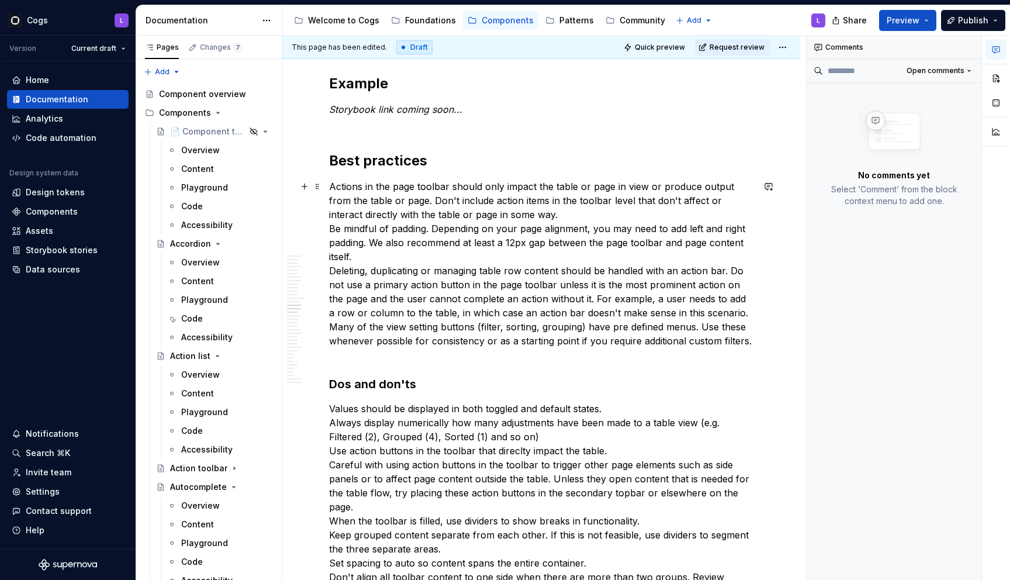
scroll to position [1934, 0]
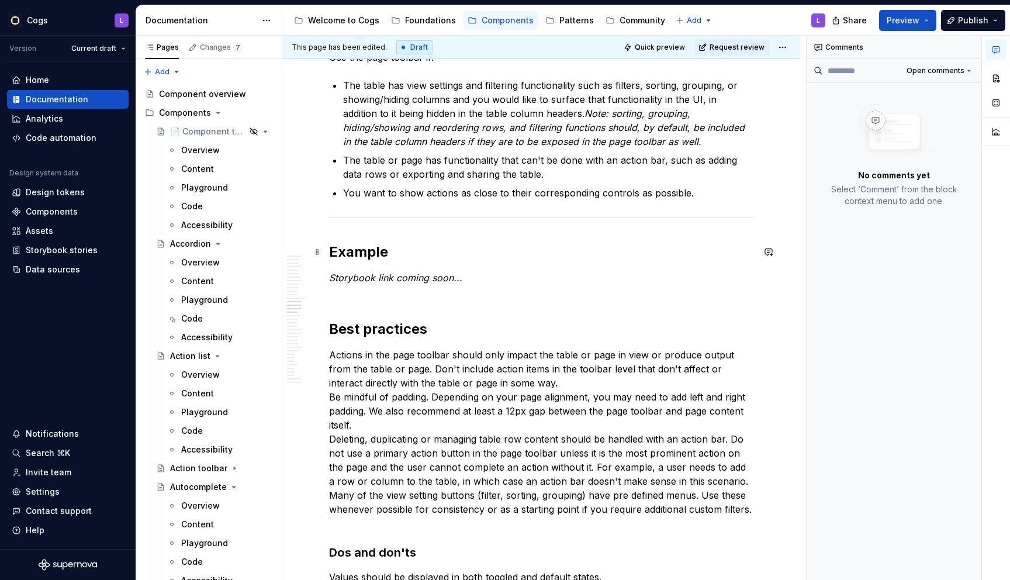
scroll to position [1844, 0]
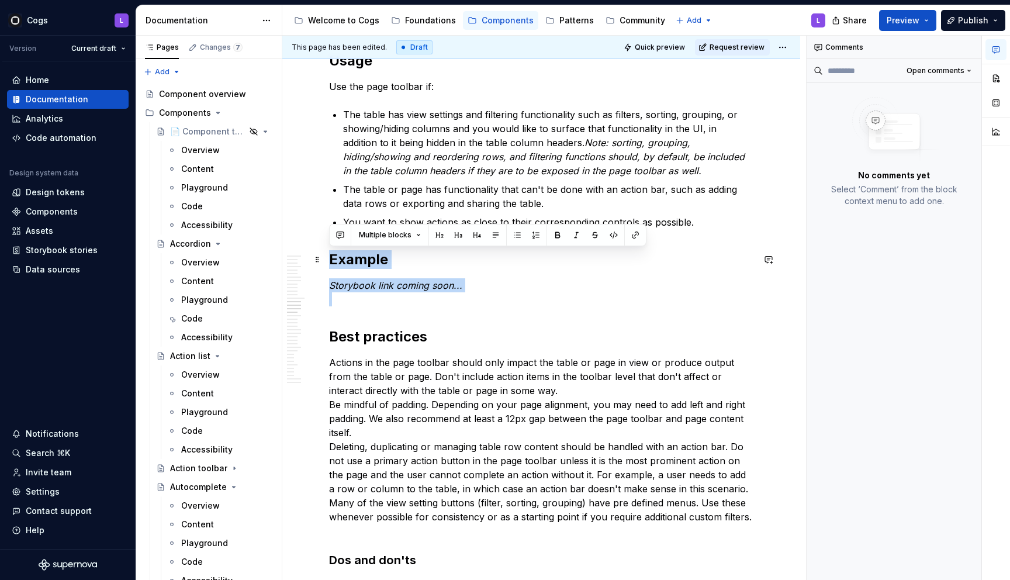
drag, startPoint x: 361, startPoint y: 310, endPoint x: 330, endPoint y: 248, distance: 69.3
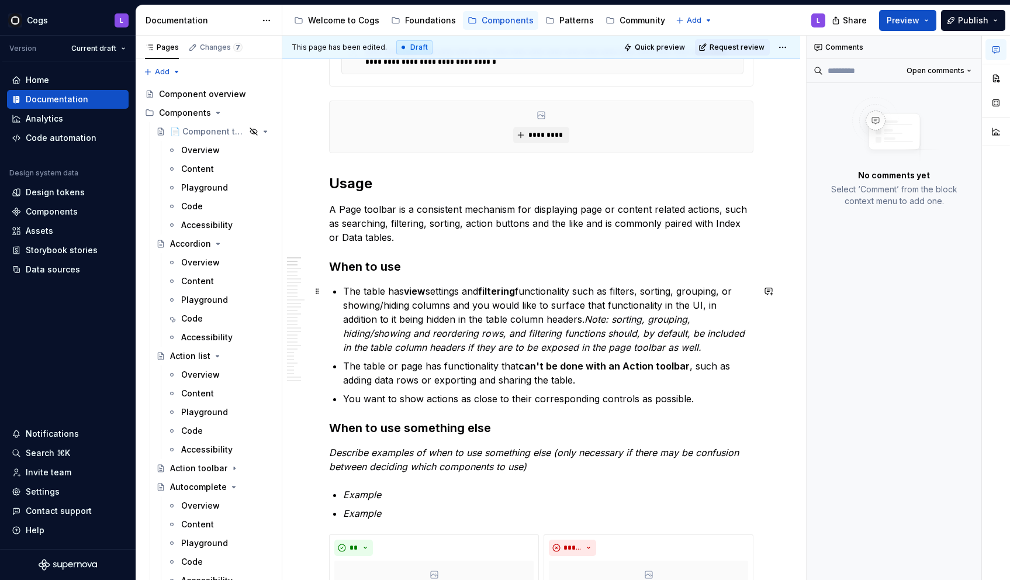
scroll to position [493, 0]
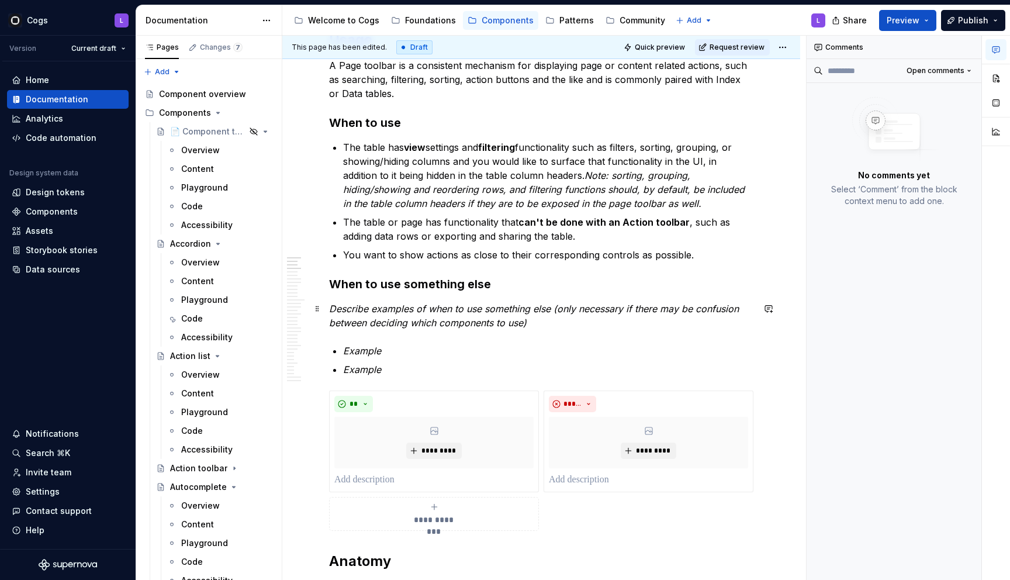
click at [392, 317] on em "Describe examples of when to use something else (only necessary if there may be…" at bounding box center [535, 316] width 413 height 26
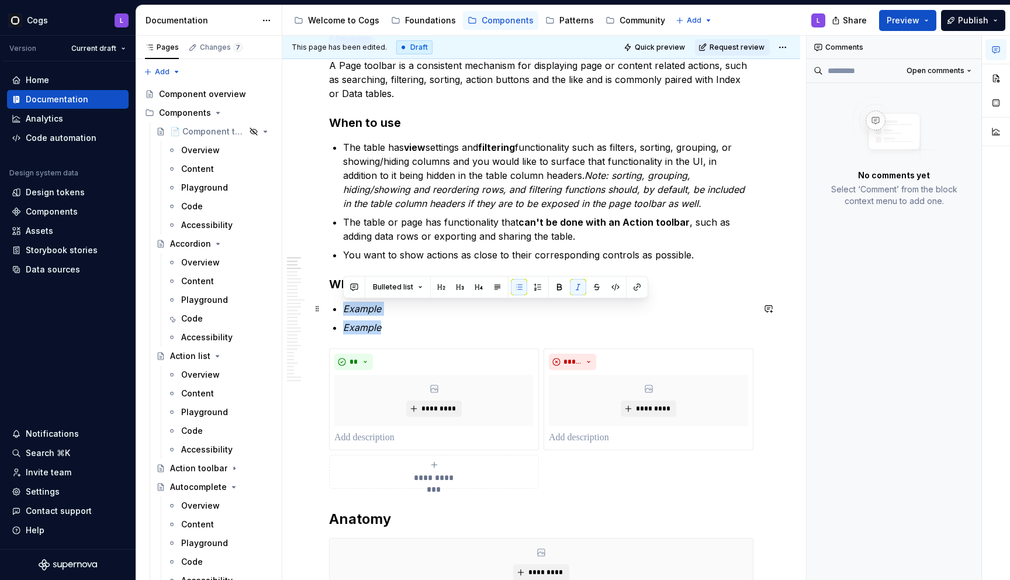
drag, startPoint x: 387, startPoint y: 329, endPoint x: 344, endPoint y: 313, distance: 45.5
click at [344, 313] on ul "Example Example" at bounding box center [548, 318] width 410 height 33
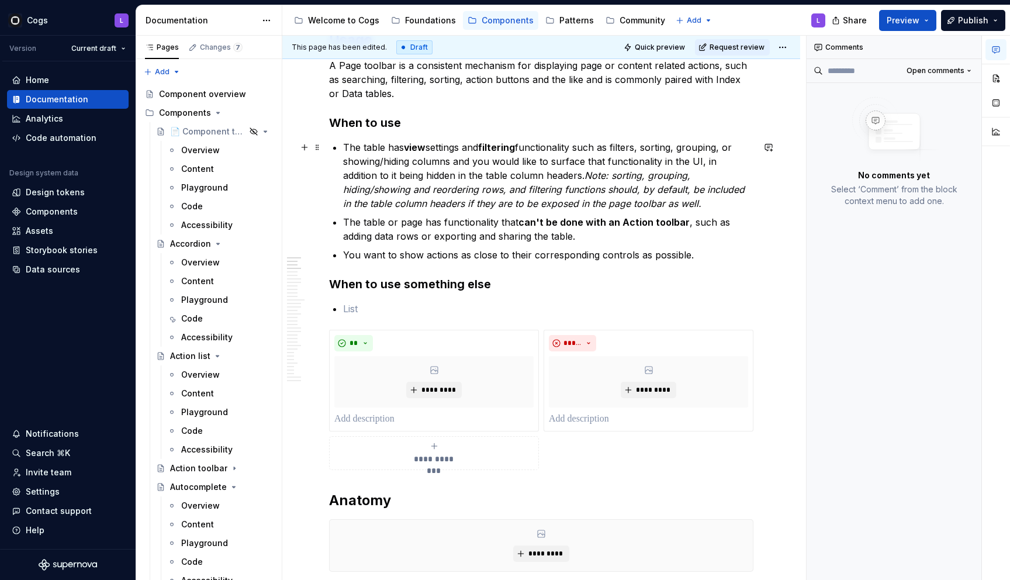
type textarea "*"
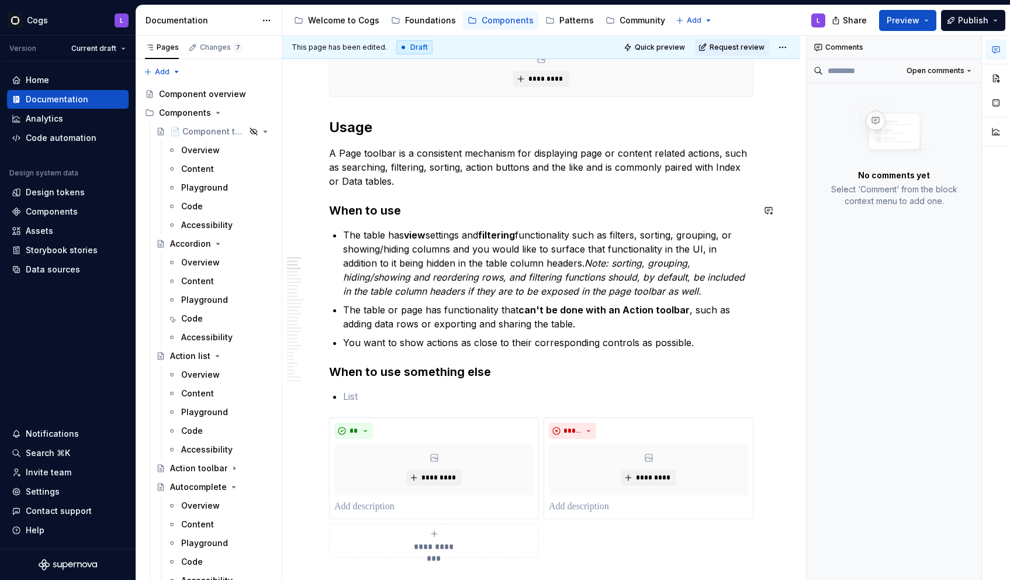
scroll to position [400, 0]
